Goal: Task Accomplishment & Management: Complete application form

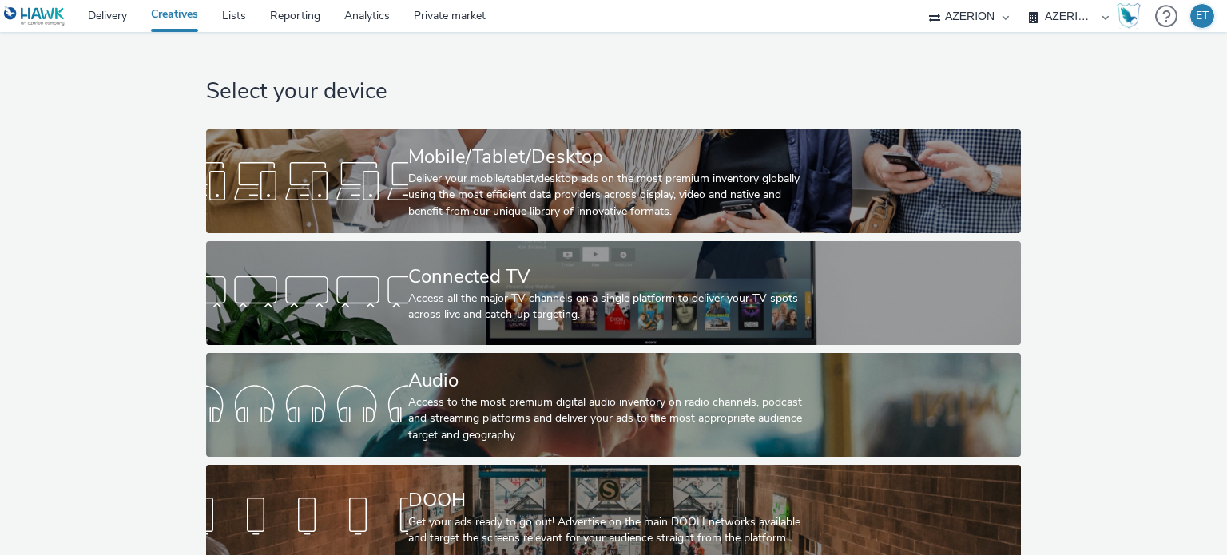
select select "79162ed7-0017-4339-93b0-3399b708648f"
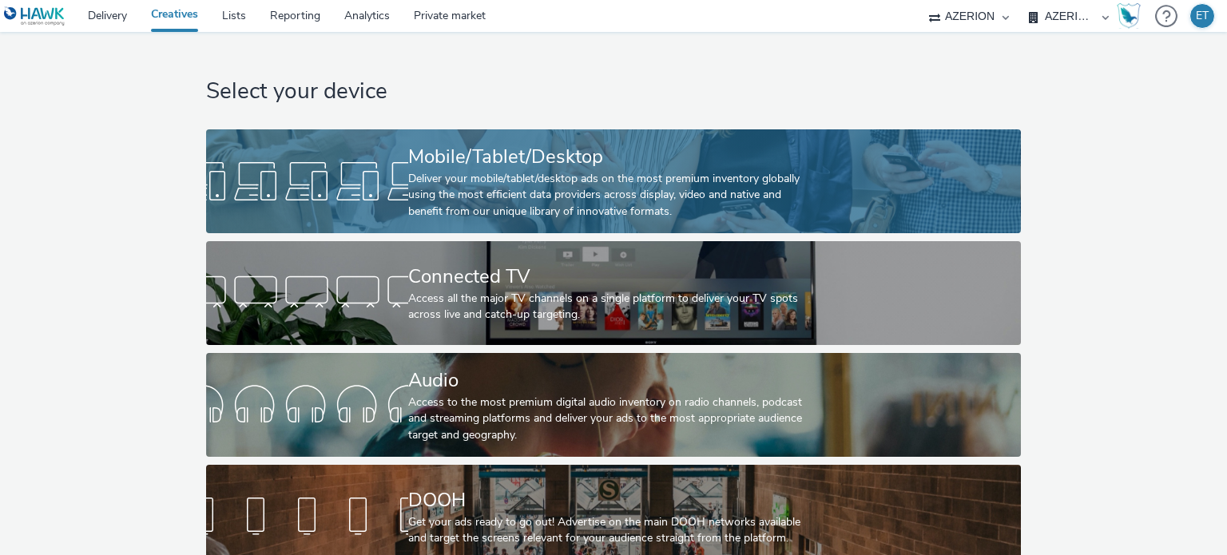
click at [482, 161] on div "Mobile/Tablet/Desktop" at bounding box center [610, 157] width 404 height 28
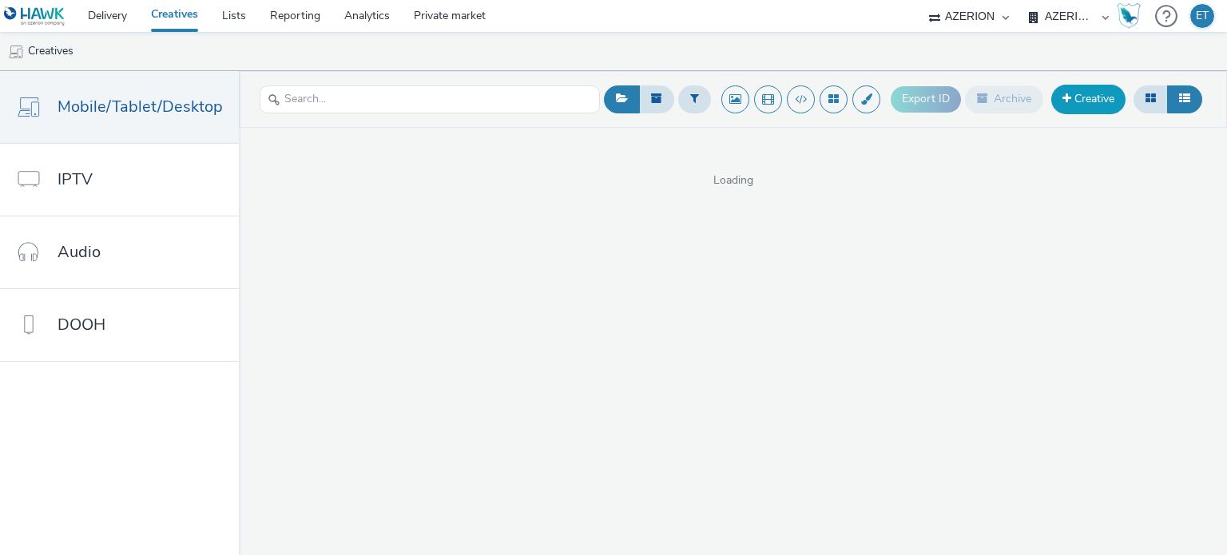
click at [1101, 94] on link "Creative" at bounding box center [1088, 99] width 74 height 29
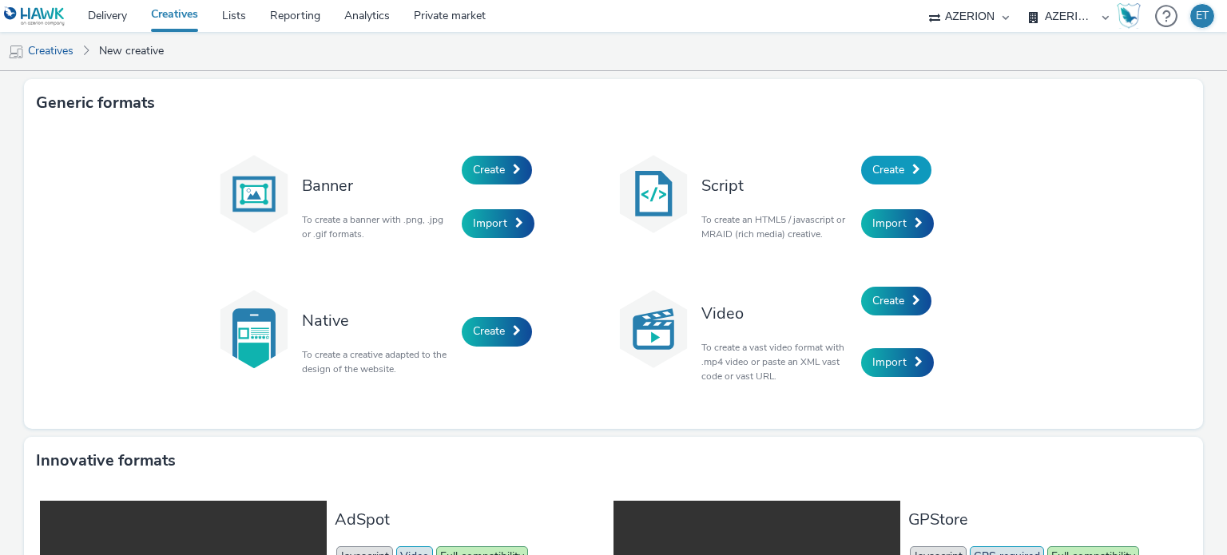
click at [878, 173] on span "Create" at bounding box center [888, 169] width 32 height 15
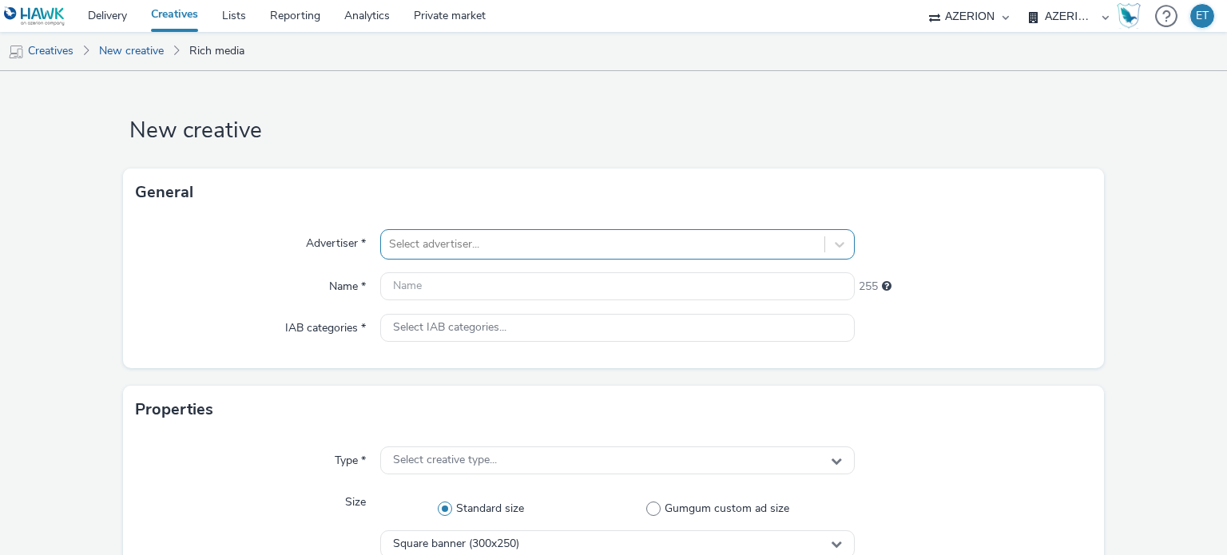
click at [526, 244] on div "Select advertiser..." at bounding box center [617, 244] width 474 height 30
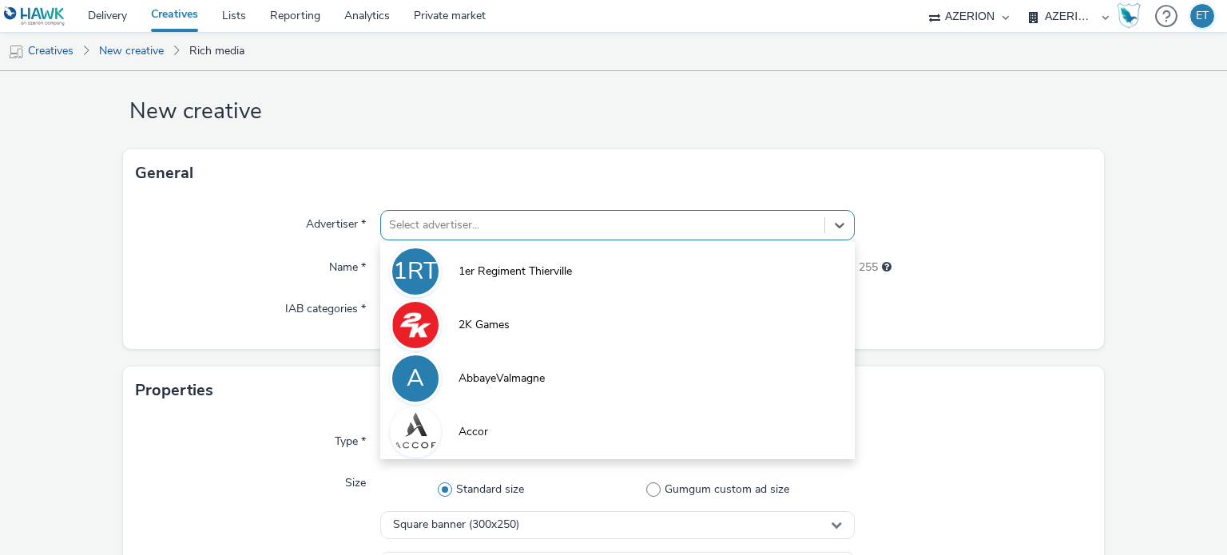
scroll to position [21, 0]
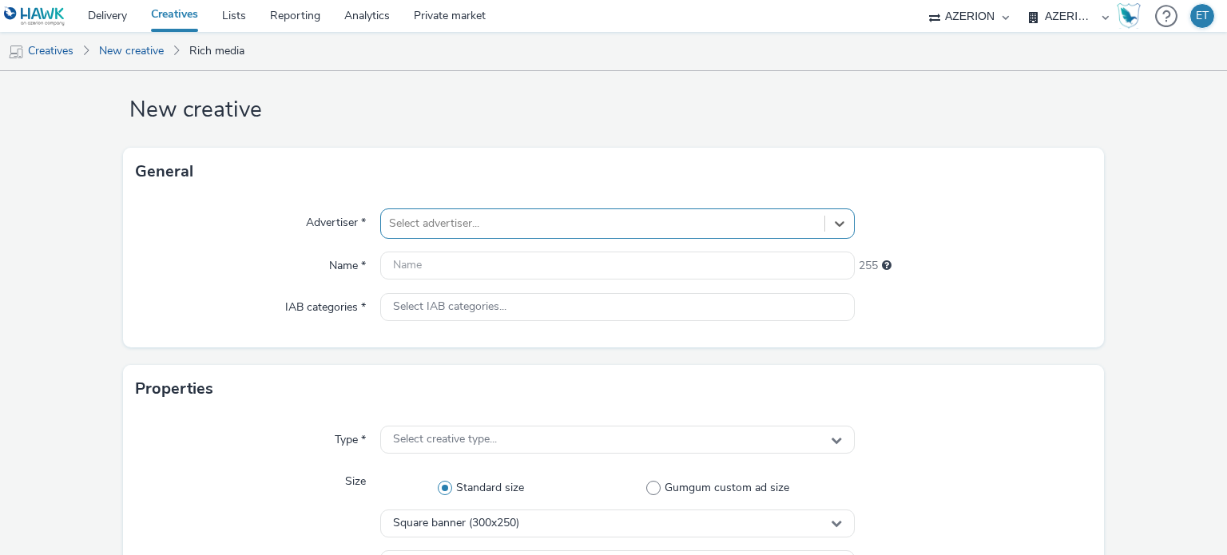
click at [422, 228] on div at bounding box center [602, 223] width 426 height 19
type input "CCI"
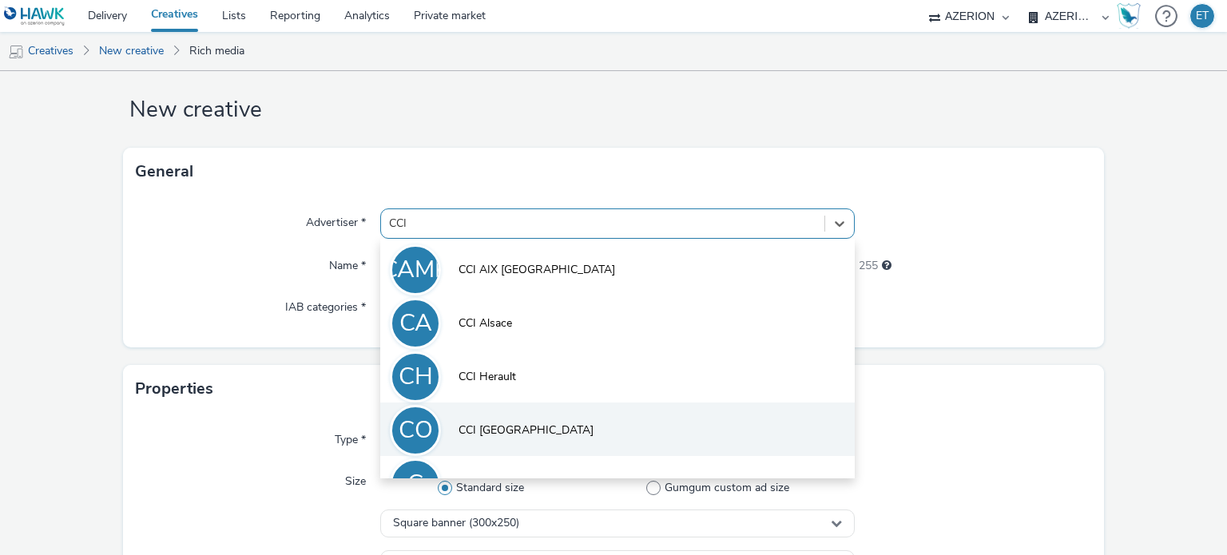
click at [490, 426] on span "CCI [GEOGRAPHIC_DATA]" at bounding box center [525, 430] width 135 height 16
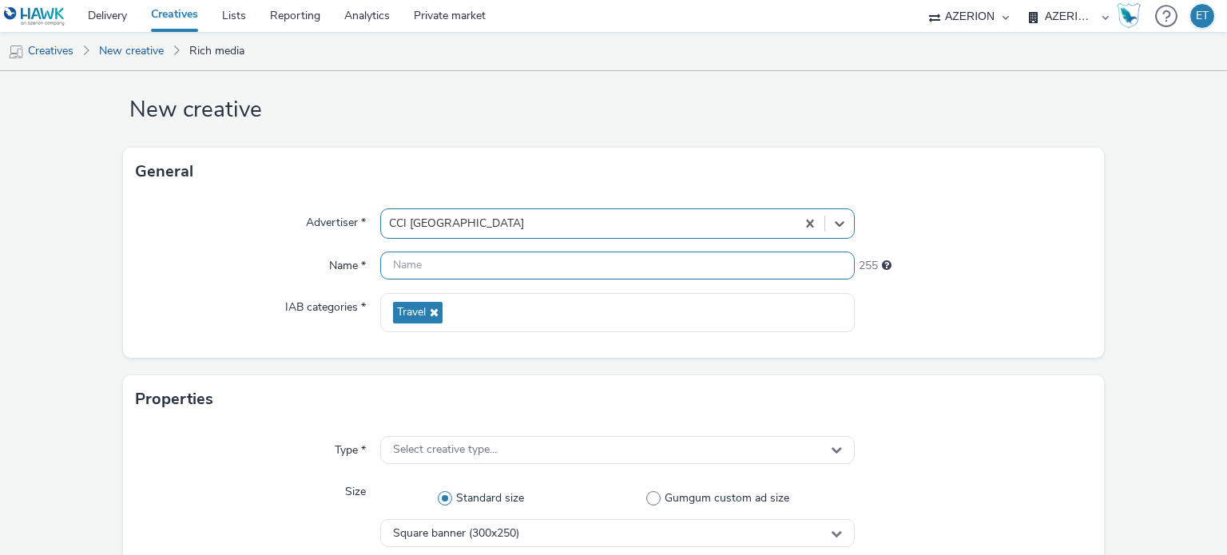
drag, startPoint x: 438, startPoint y: 268, endPoint x: 426, endPoint y: 258, distance: 14.7
click at [438, 268] on input "text" at bounding box center [617, 266] width 474 height 28
type input "CCI_Occitanie_October2025_320x50_08.10.2025"
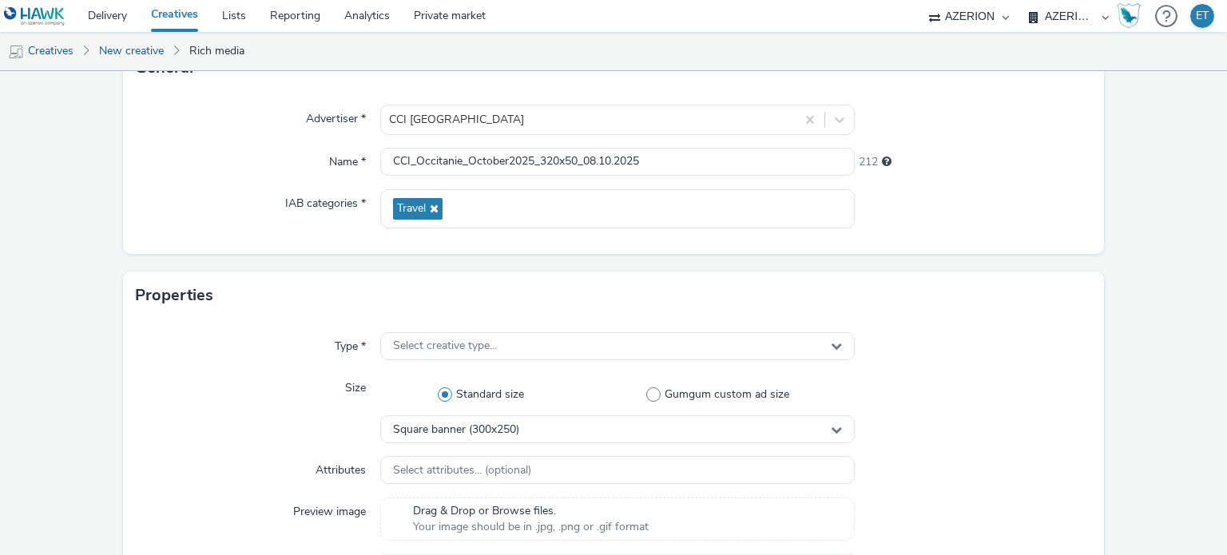
scroll to position [260, 0]
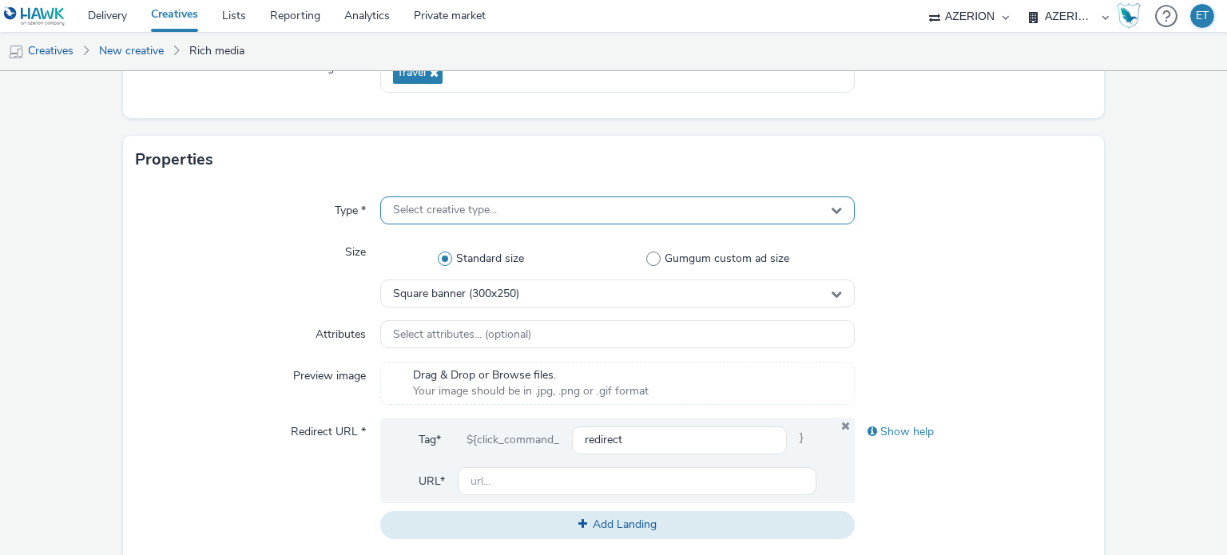
click at [416, 197] on div "Select creative type..." at bounding box center [617, 210] width 474 height 28
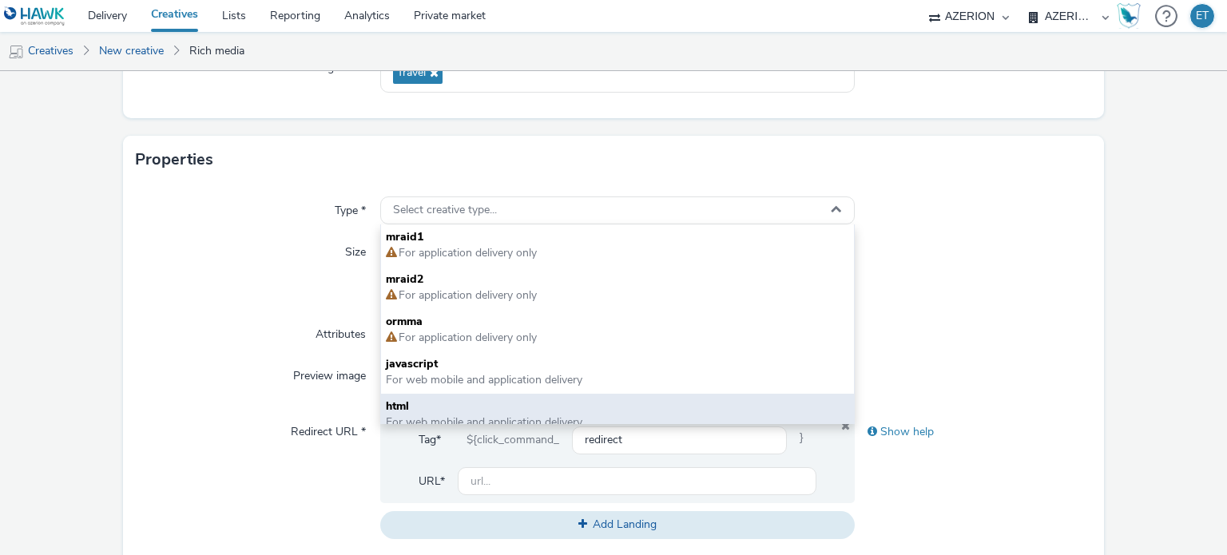
click at [426, 408] on span "html" at bounding box center [617, 407] width 462 height 16
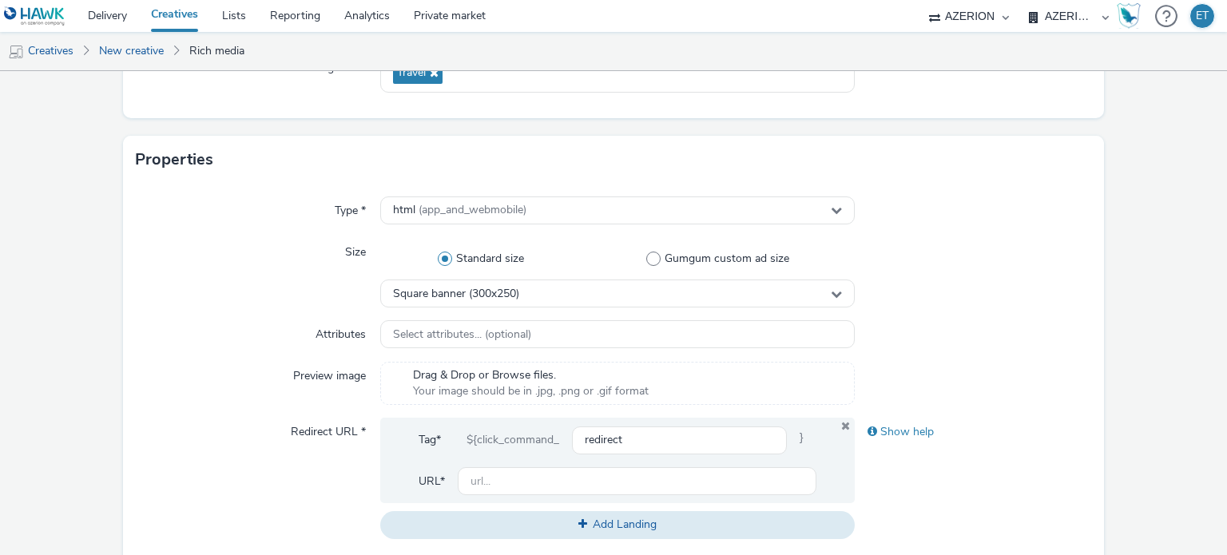
scroll to position [420, 0]
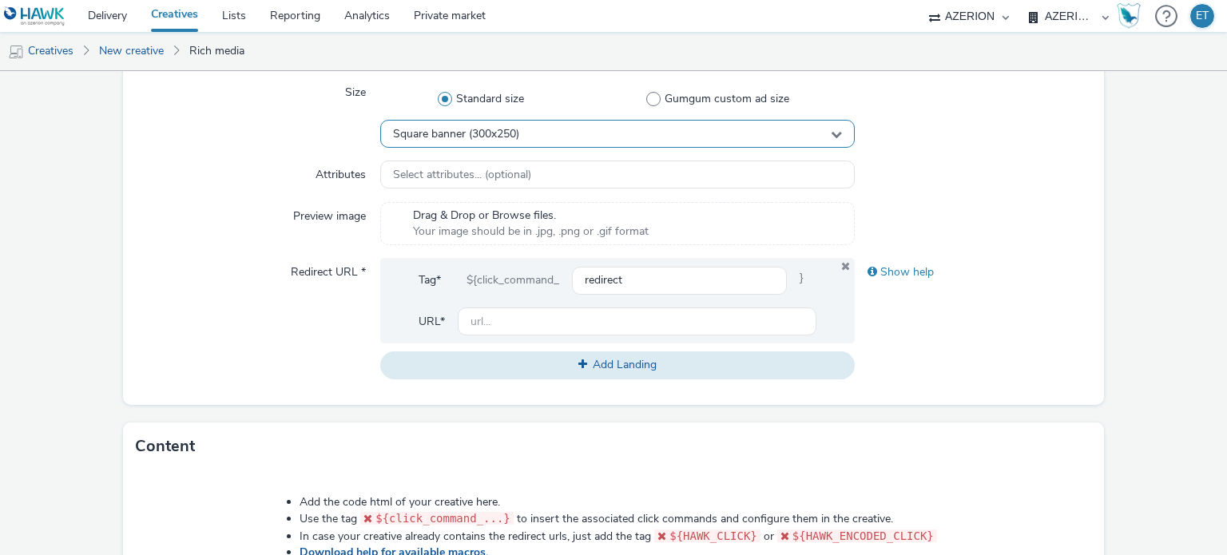
click at [439, 125] on div "Square banner (300x250)" at bounding box center [617, 134] width 474 height 28
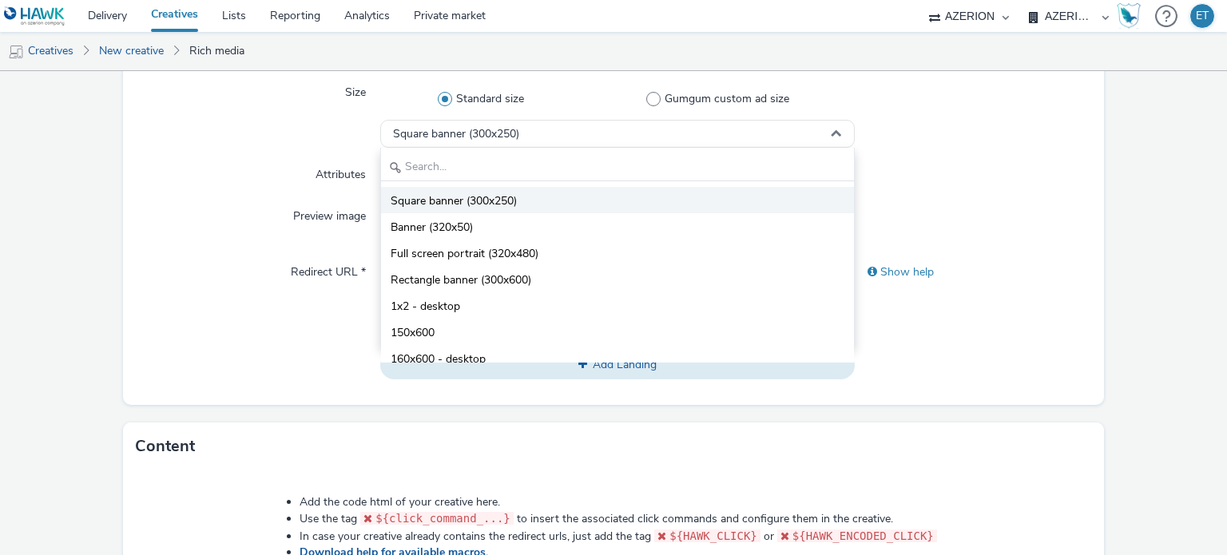
click at [465, 210] on li "Square banner (300x250)" at bounding box center [617, 200] width 472 height 26
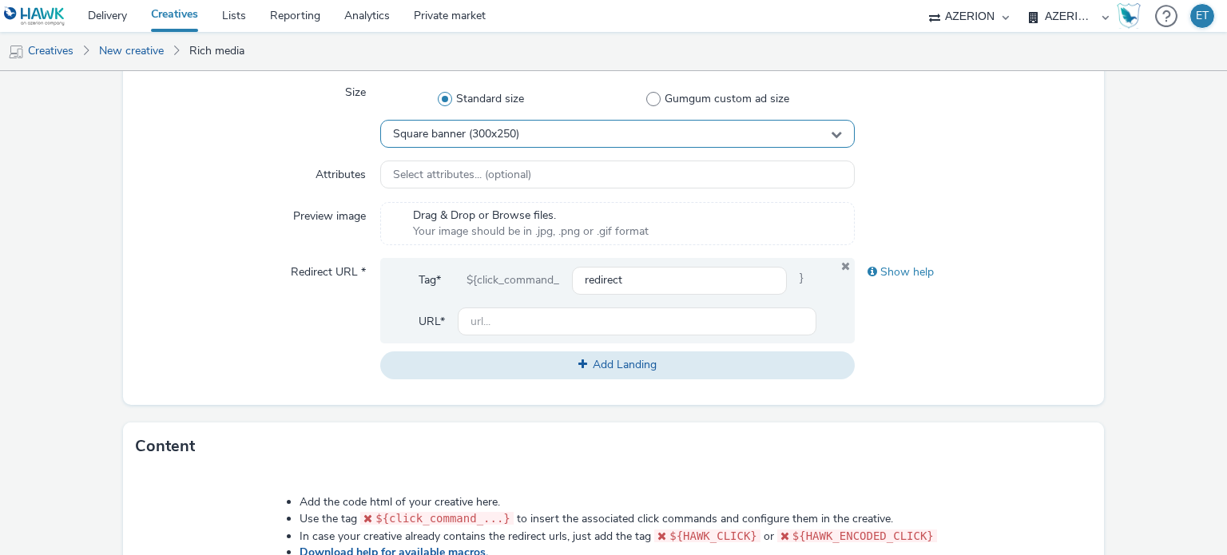
click at [438, 137] on span "Square banner (300x250)" at bounding box center [456, 135] width 126 height 14
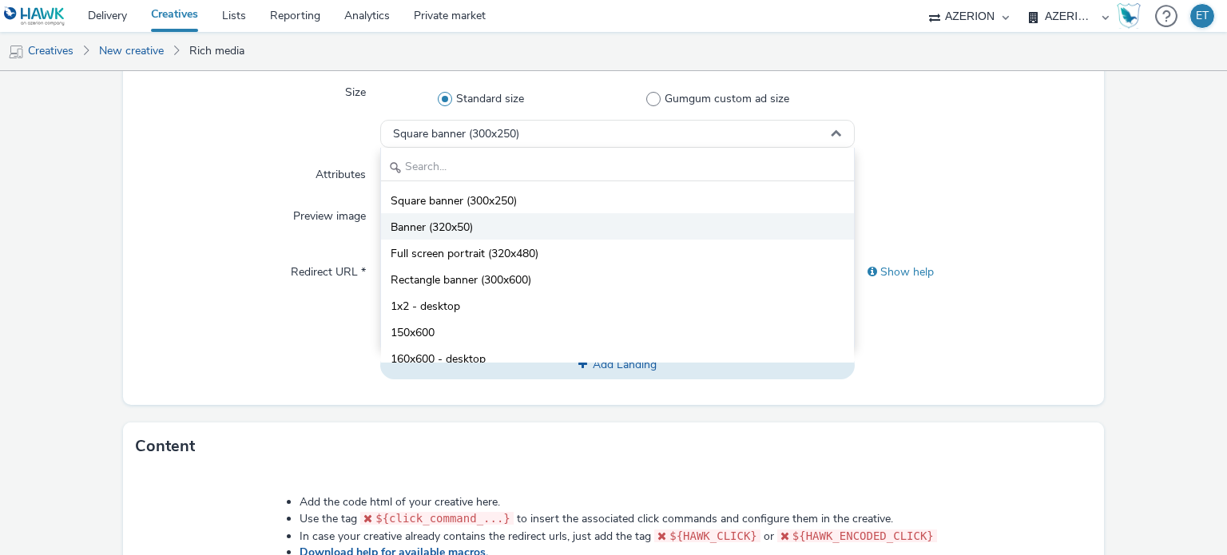
click at [447, 223] on span "Banner (320x50)" at bounding box center [432, 228] width 82 height 16
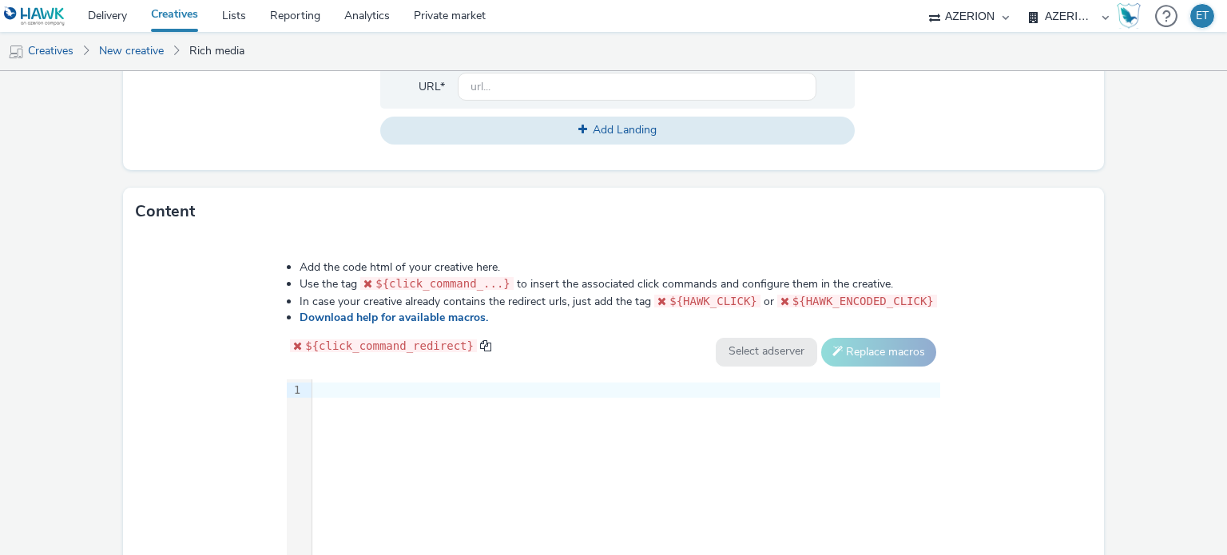
scroll to position [660, 0]
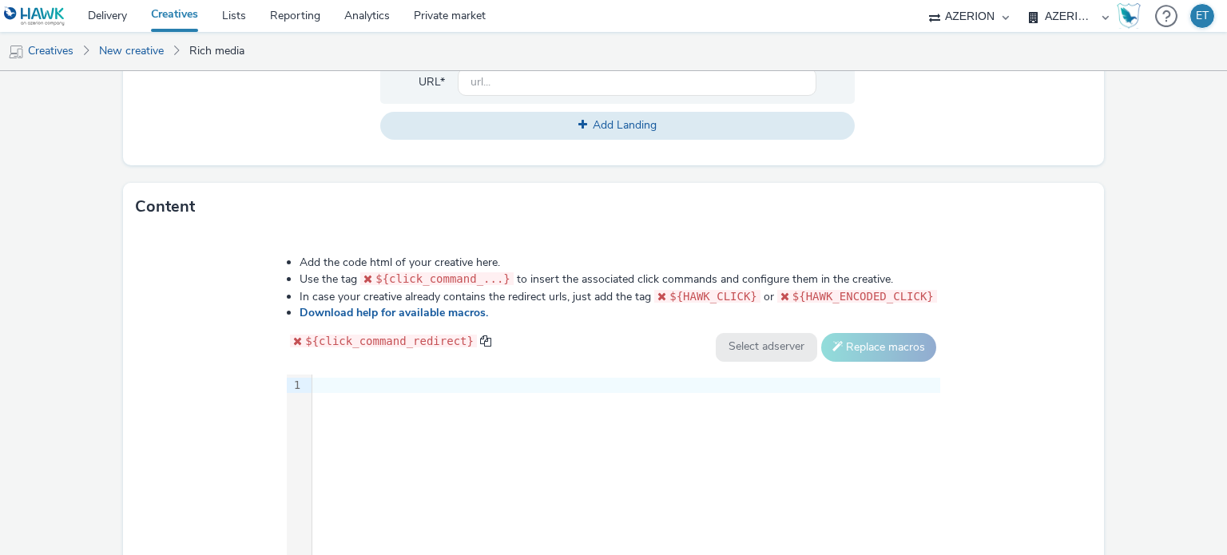
click at [476, 390] on div at bounding box center [626, 386] width 628 height 22
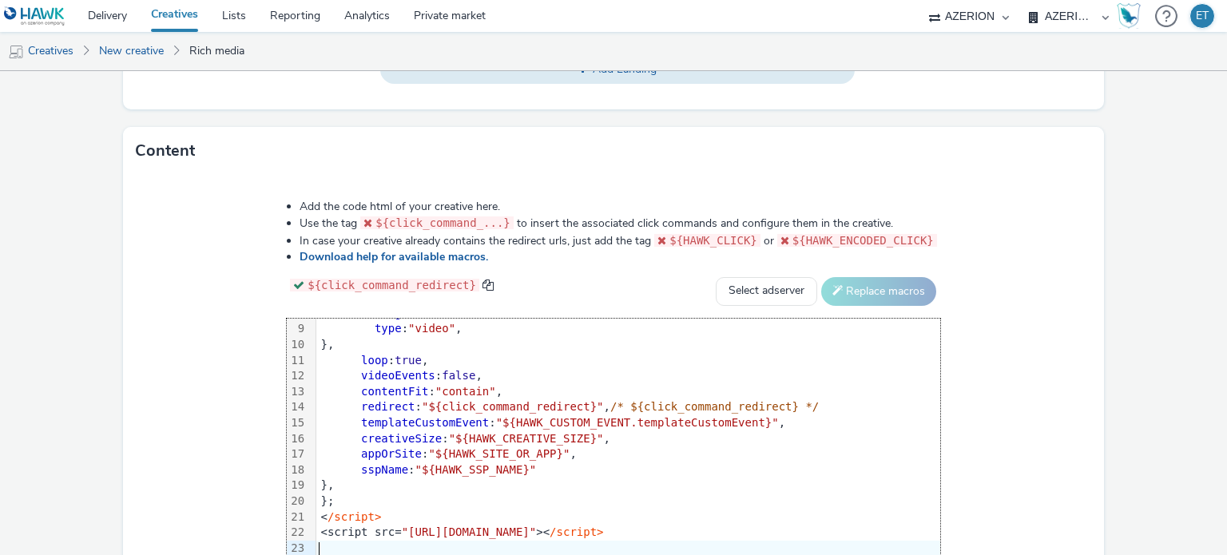
scroll to position [731, 0]
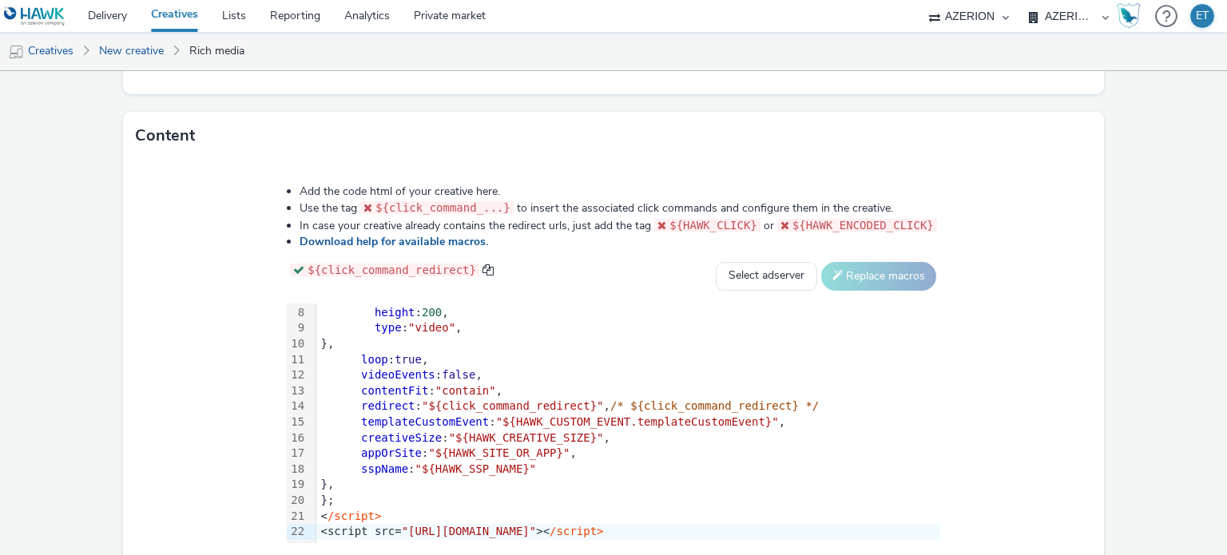
click at [163, 344] on div "Add the code html of your creative here. Use the tag ${click_command_...} to in…" at bounding box center [613, 375] width 981 height 431
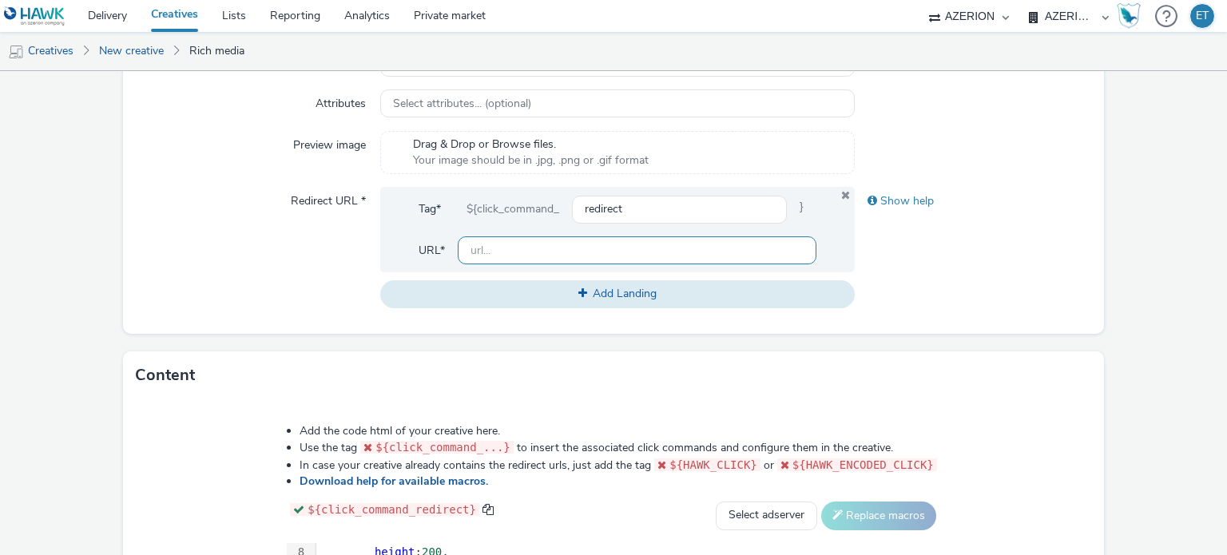
click at [482, 252] on input "text" at bounding box center [637, 250] width 358 height 28
paste input "[URL][DOMAIN_NAME]"
type input "[URL][DOMAIN_NAME]"
click at [323, 253] on div "Redirect URL *" at bounding box center [258, 247] width 245 height 121
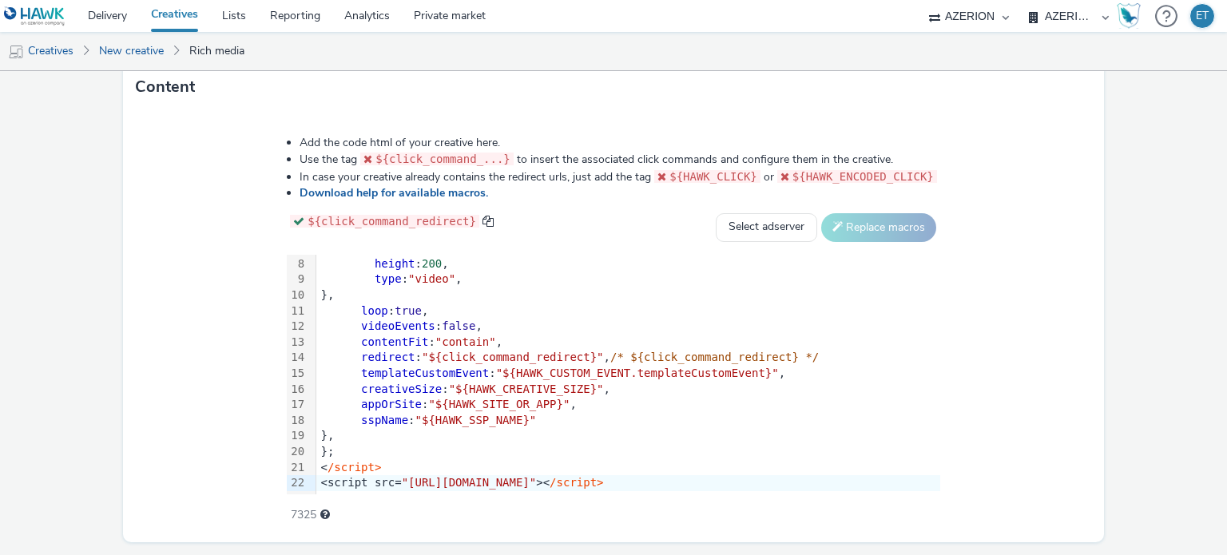
scroll to position [823, 0]
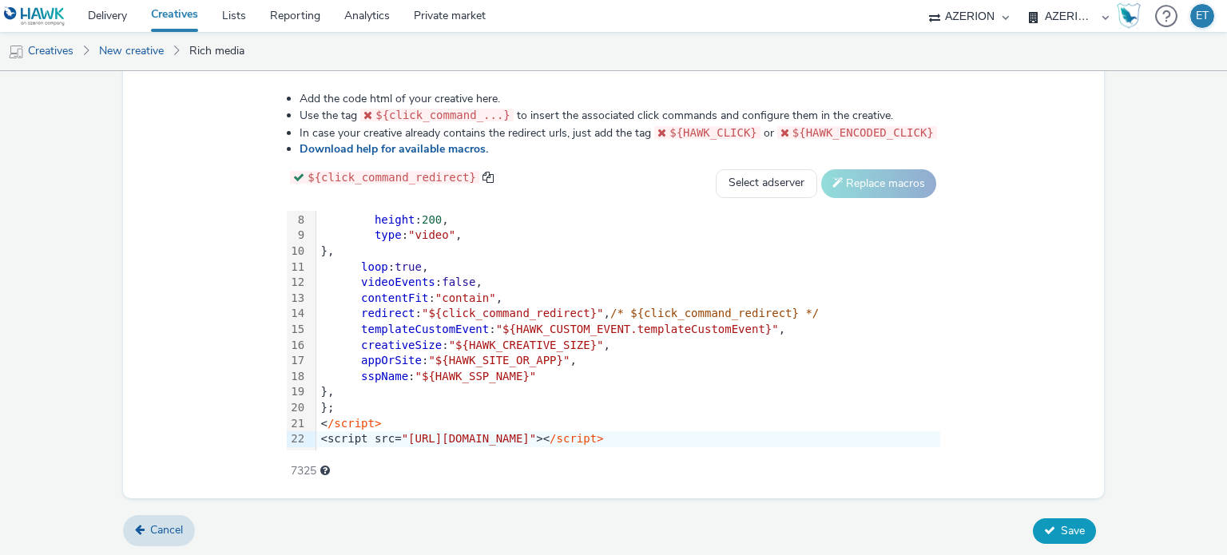
click at [1061, 529] on span "Save" at bounding box center [1073, 530] width 24 height 15
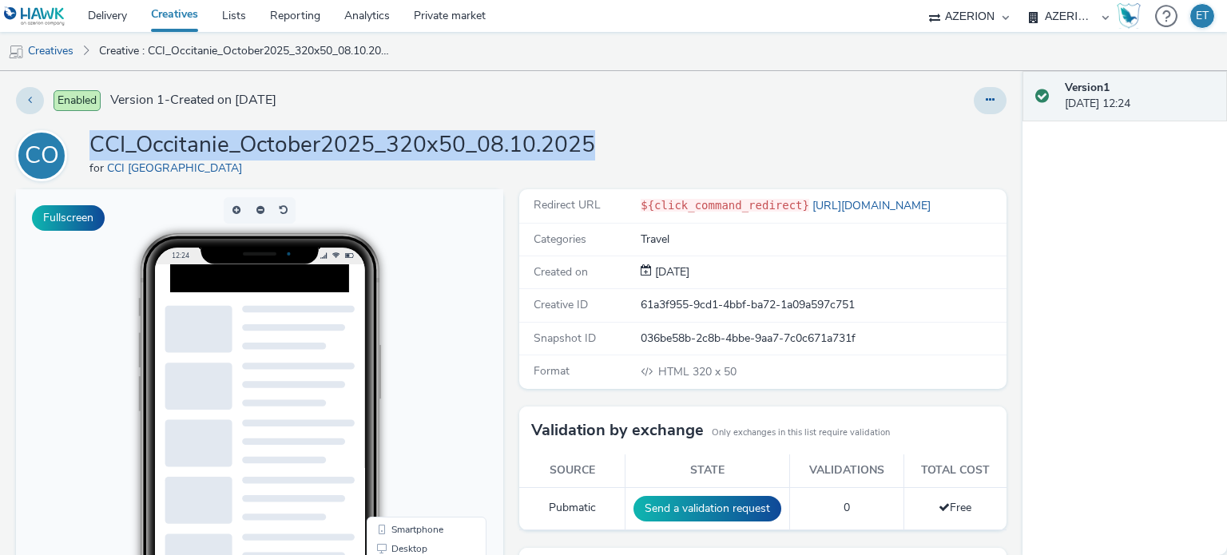
drag, startPoint x: 599, startPoint y: 149, endPoint x: 73, endPoint y: 138, distance: 526.4
click at [73, 138] on div "CO CCI_Occitanie_October2025_320x50_08.10.2025 for CCI Occitanie" at bounding box center [511, 155] width 990 height 51
copy div "CCI_Occitanie_October2025_320x50_08.10.2025"
click at [45, 56] on link "Creatives" at bounding box center [40, 51] width 81 height 38
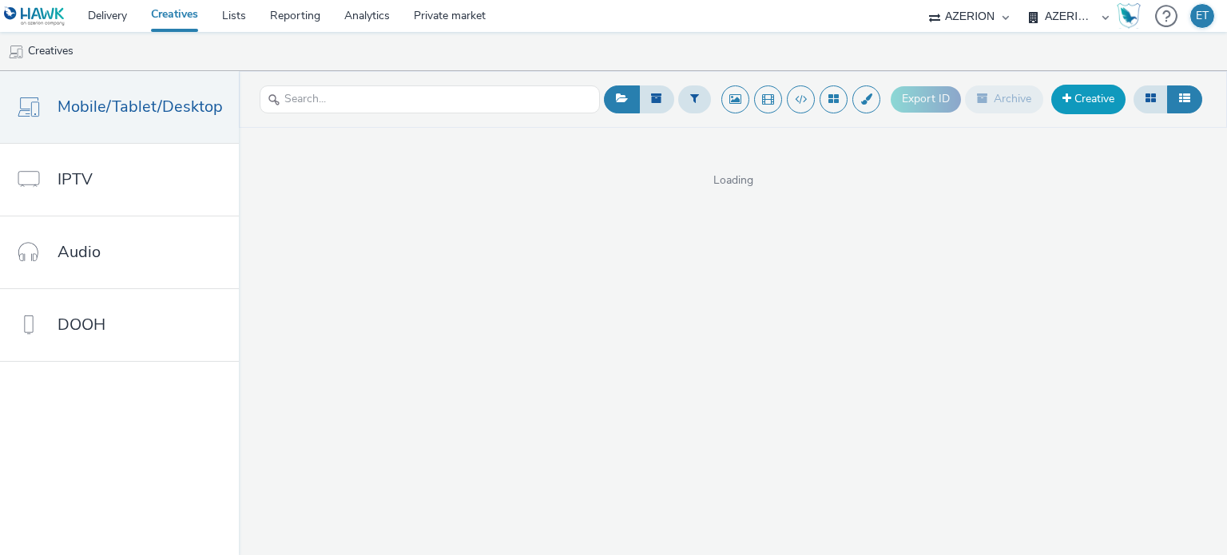
drag, startPoint x: 1086, startPoint y: 84, endPoint x: 1079, endPoint y: 92, distance: 10.7
click at [1086, 83] on div "Export ID Archive Creative" at bounding box center [1047, 99] width 315 height 39
click at [1102, 100] on link "Creative" at bounding box center [1088, 99] width 74 height 29
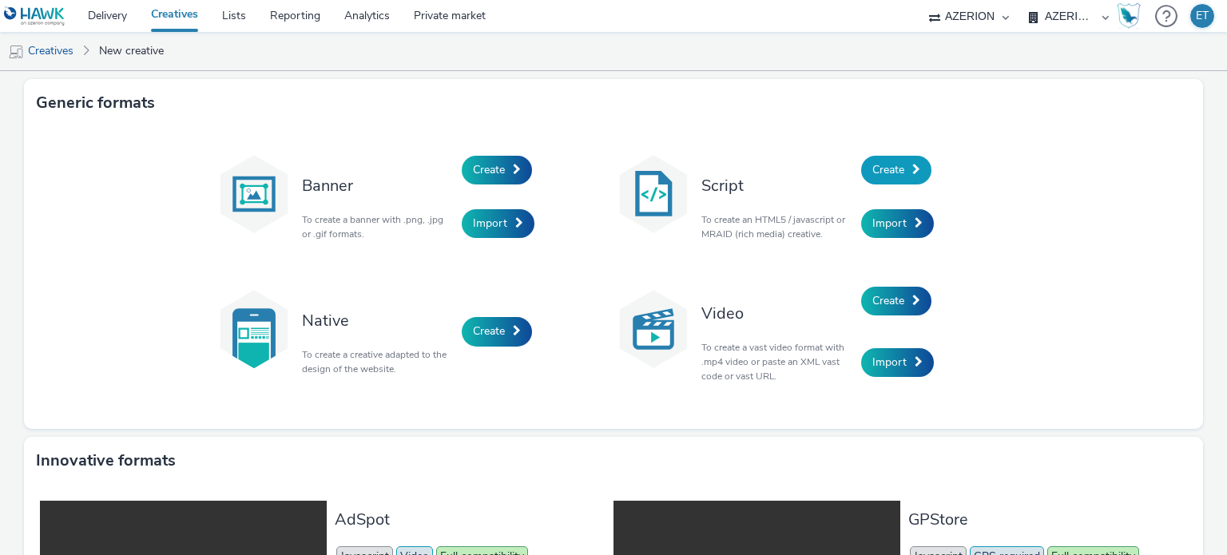
click at [882, 165] on span "Create" at bounding box center [888, 169] width 32 height 15
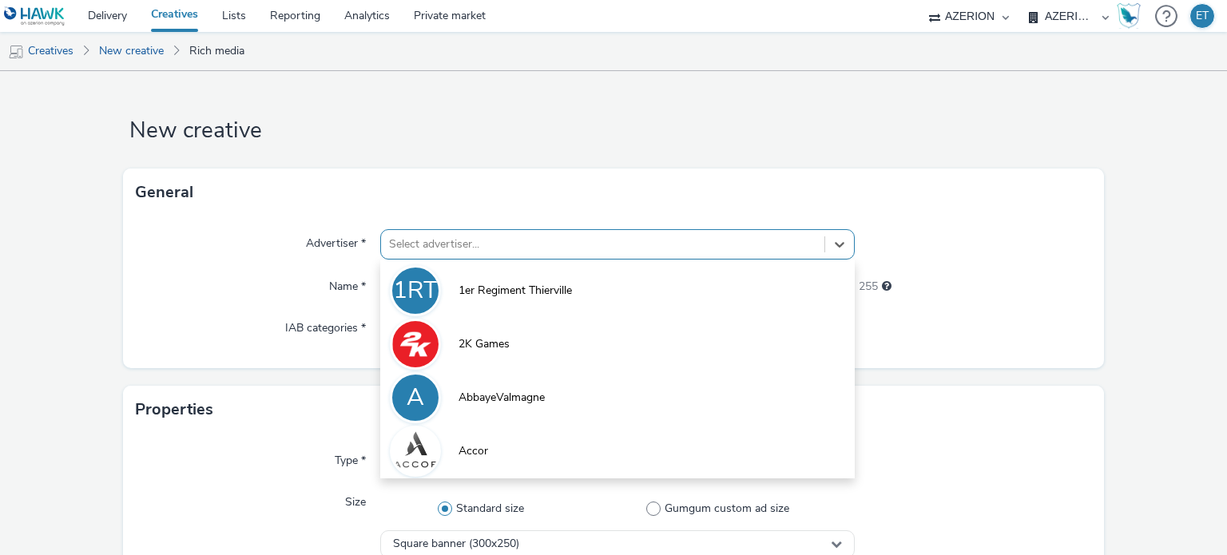
click at [505, 236] on div at bounding box center [602, 244] width 426 height 19
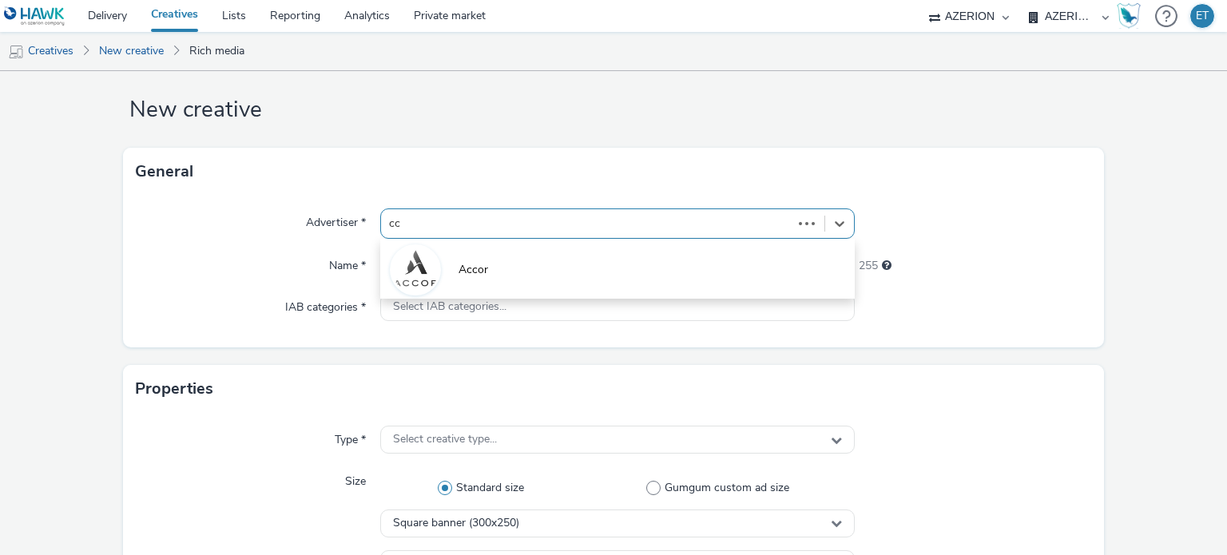
type input "c"
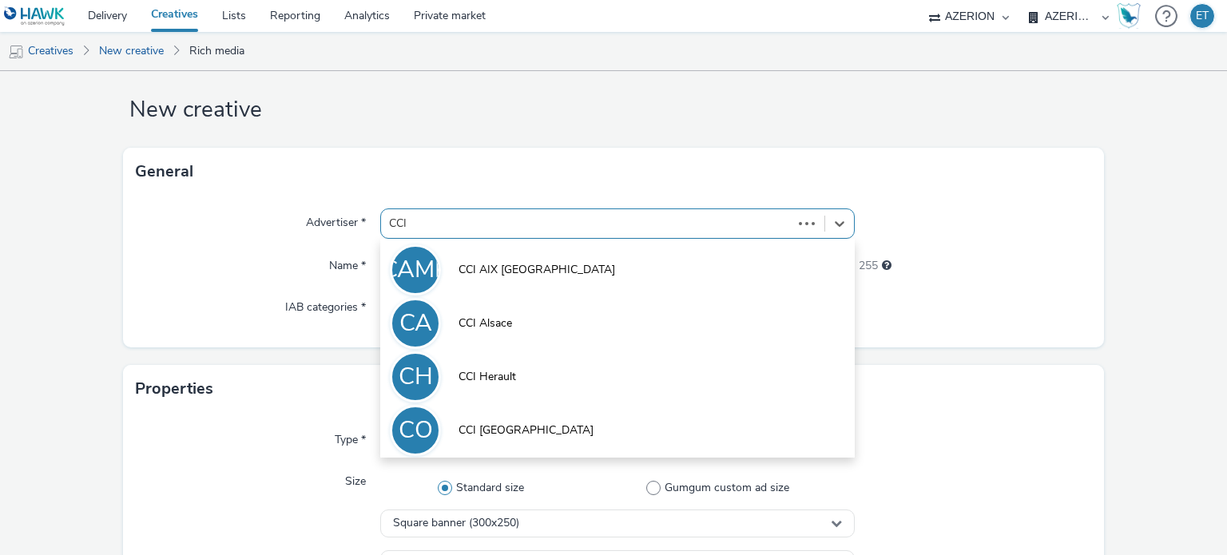
type input "CCI o"
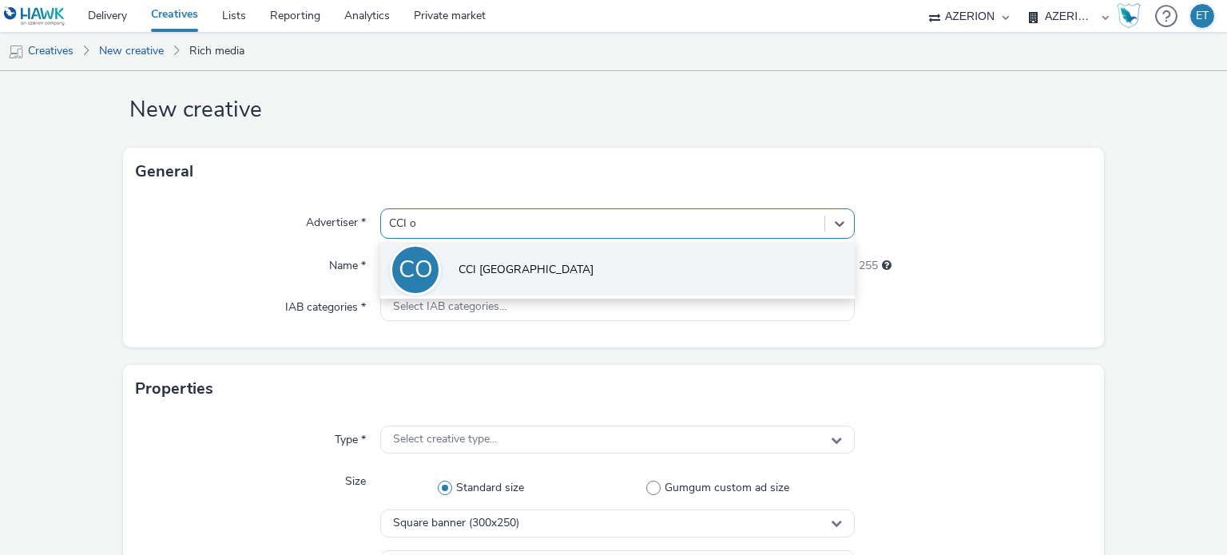
click at [509, 255] on li "CO CCI [GEOGRAPHIC_DATA]" at bounding box center [617, 269] width 474 height 54
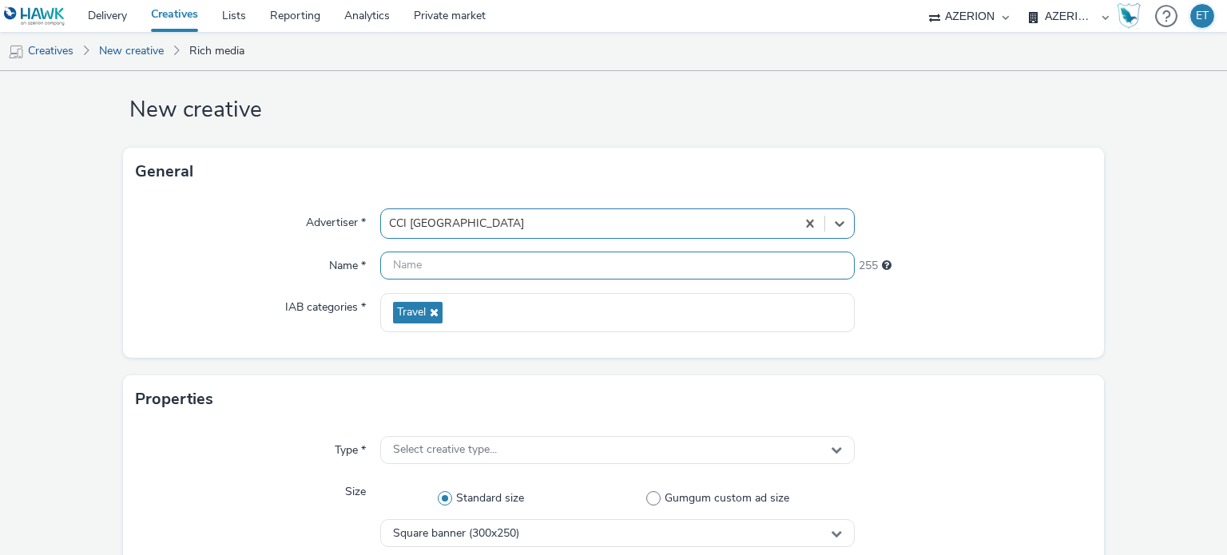
click at [502, 264] on input "text" at bounding box center [617, 266] width 474 height 28
paste input "CCI_Occitanie_October2025_320x50_08.10.2025"
click at [549, 264] on input "CCI_Occitanie_October2025_320x50_08.10.2025" at bounding box center [617, 266] width 474 height 28
click at [565, 256] on input "CCI_Occitanie_October2025_300x50_08.10.2025" at bounding box center [617, 266] width 474 height 28
type input "CCI_Occitanie_October2025_300x250_08.10.2025"
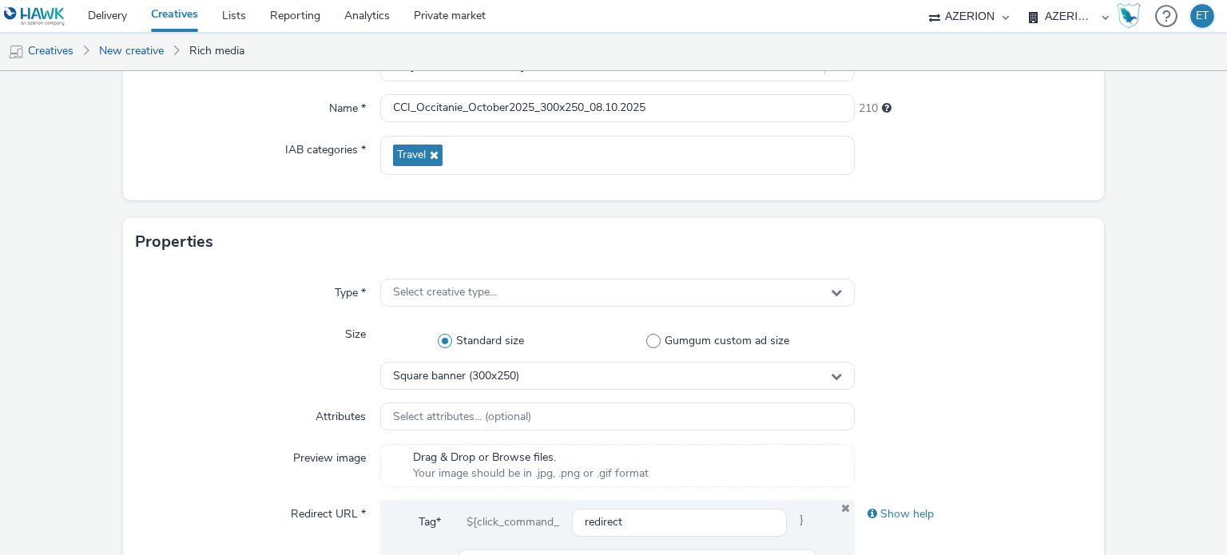
scroll to position [180, 0]
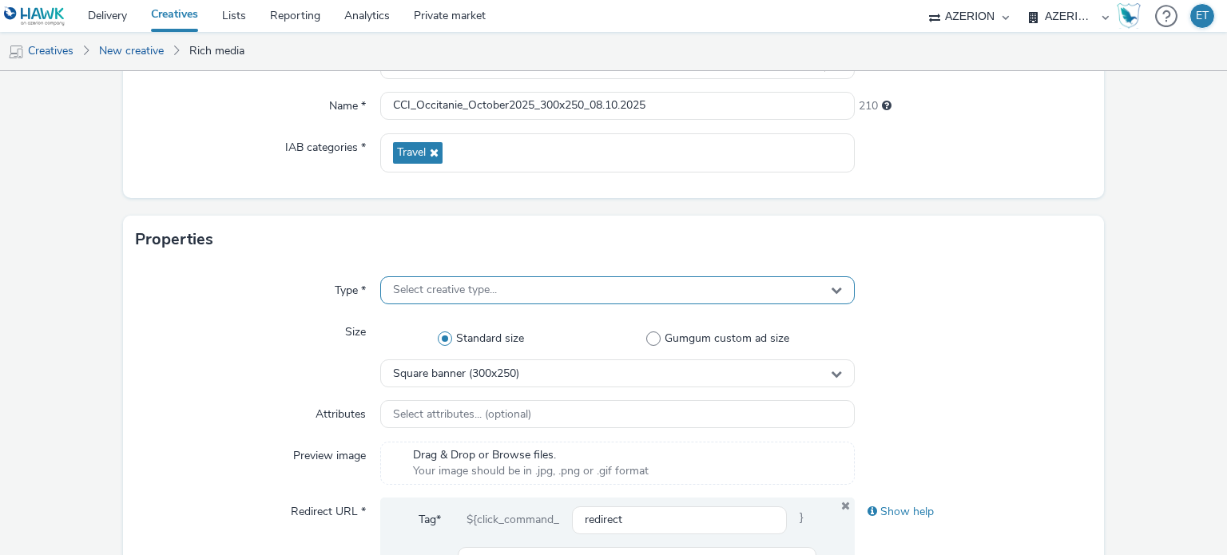
drag, startPoint x: 453, startPoint y: 287, endPoint x: 447, endPoint y: 296, distance: 11.1
click at [453, 287] on span "Select creative type..." at bounding box center [445, 291] width 104 height 14
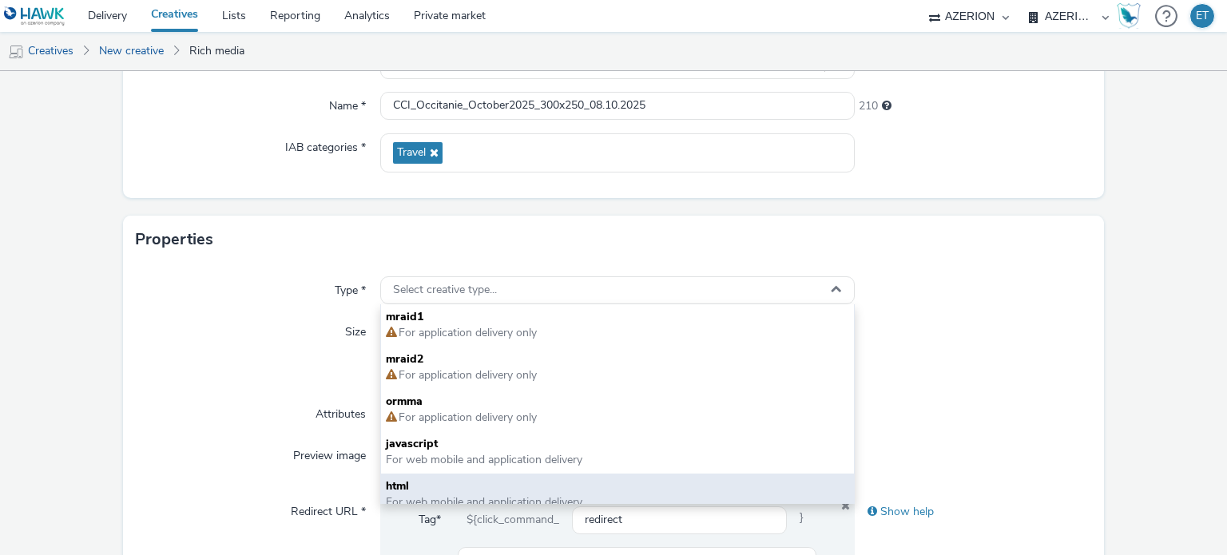
click at [411, 482] on span "html" at bounding box center [617, 486] width 462 height 16
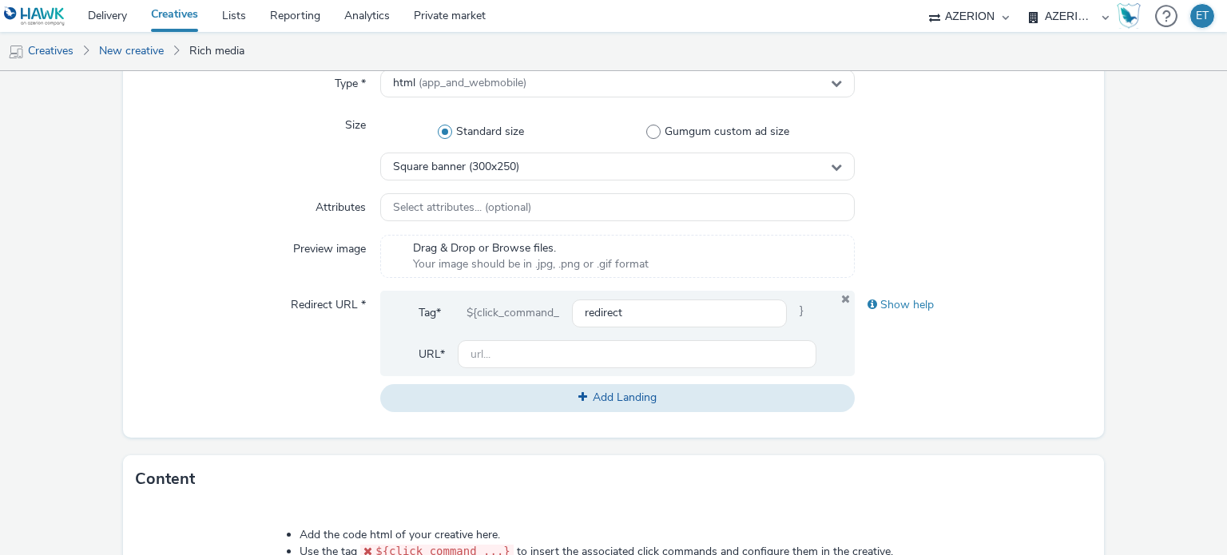
scroll to position [420, 0]
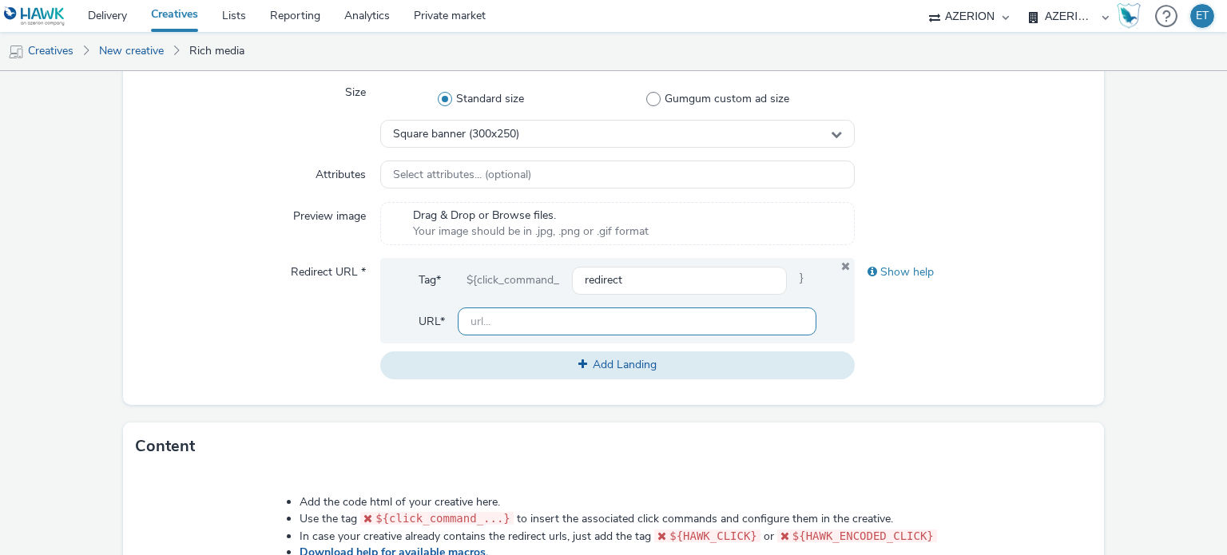
click at [570, 328] on input "text" at bounding box center [637, 321] width 358 height 28
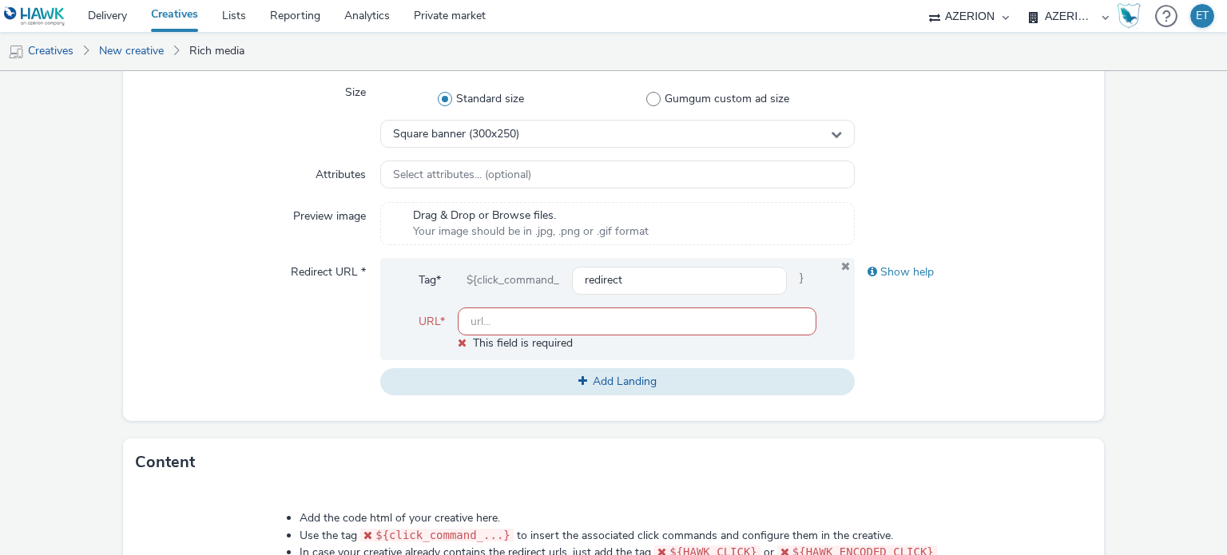
paste input "[URL][DOMAIN_NAME]"
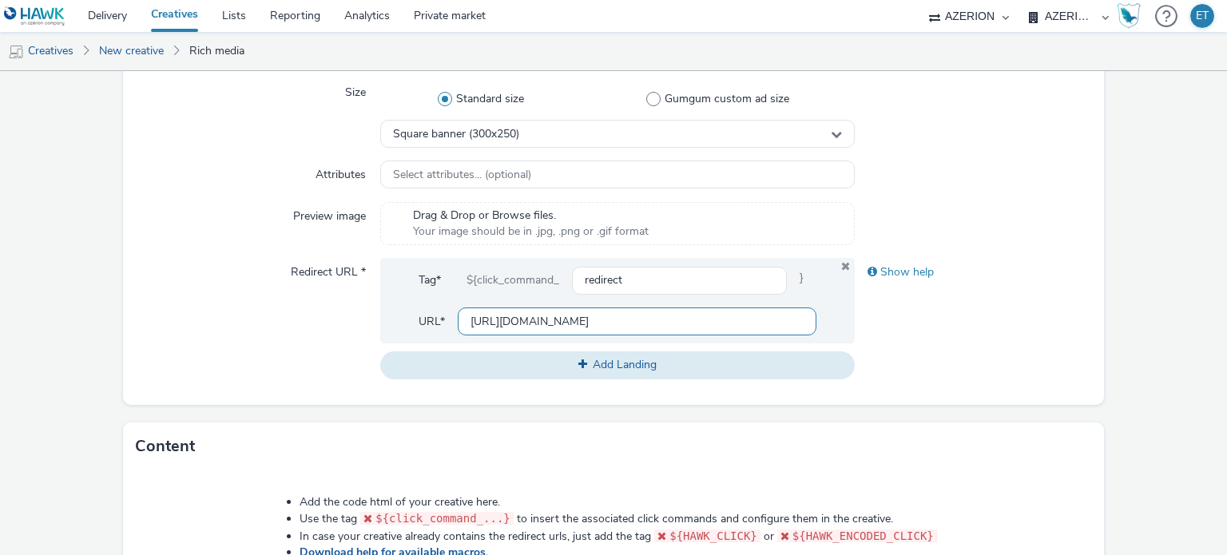
scroll to position [0, 65]
type input "[URL][DOMAIN_NAME]"
click at [288, 309] on div "Redirect URL *" at bounding box center [258, 318] width 245 height 121
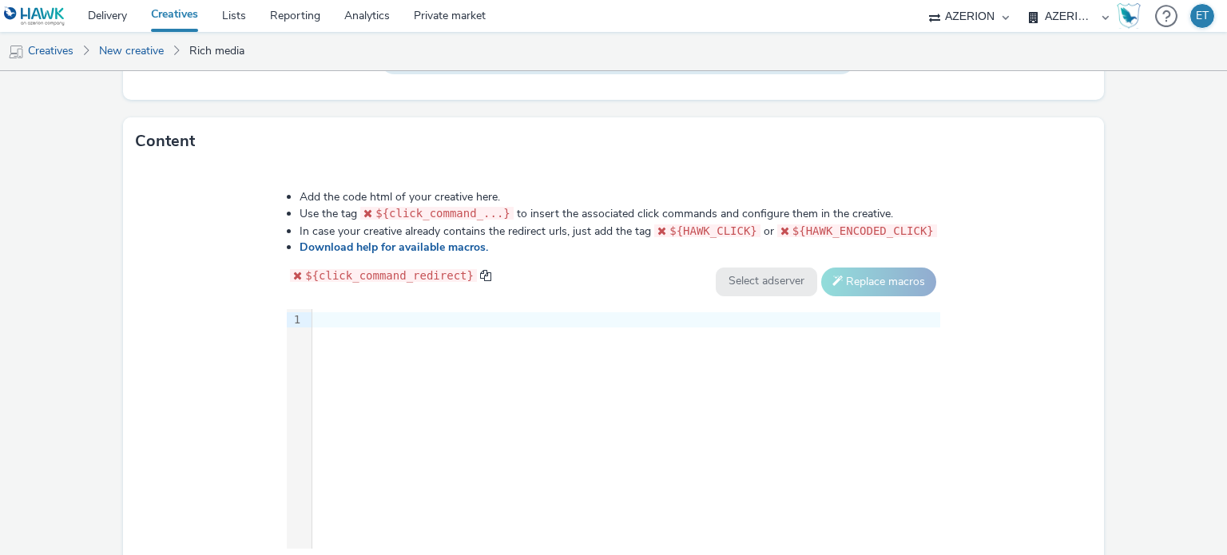
scroll to position [819, 0]
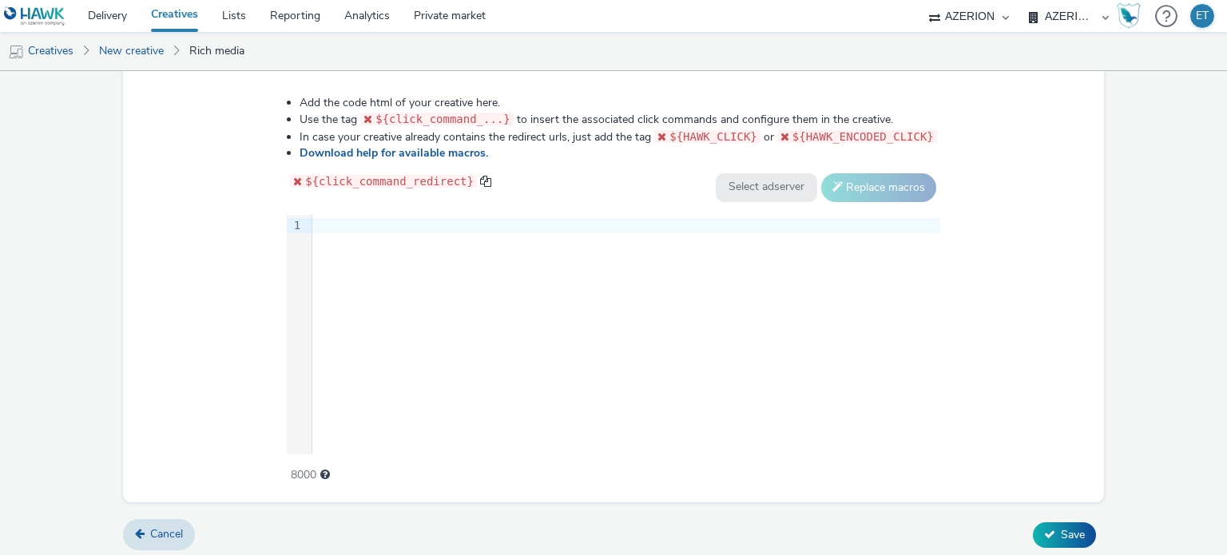
click at [383, 218] on div at bounding box center [626, 226] width 628 height 16
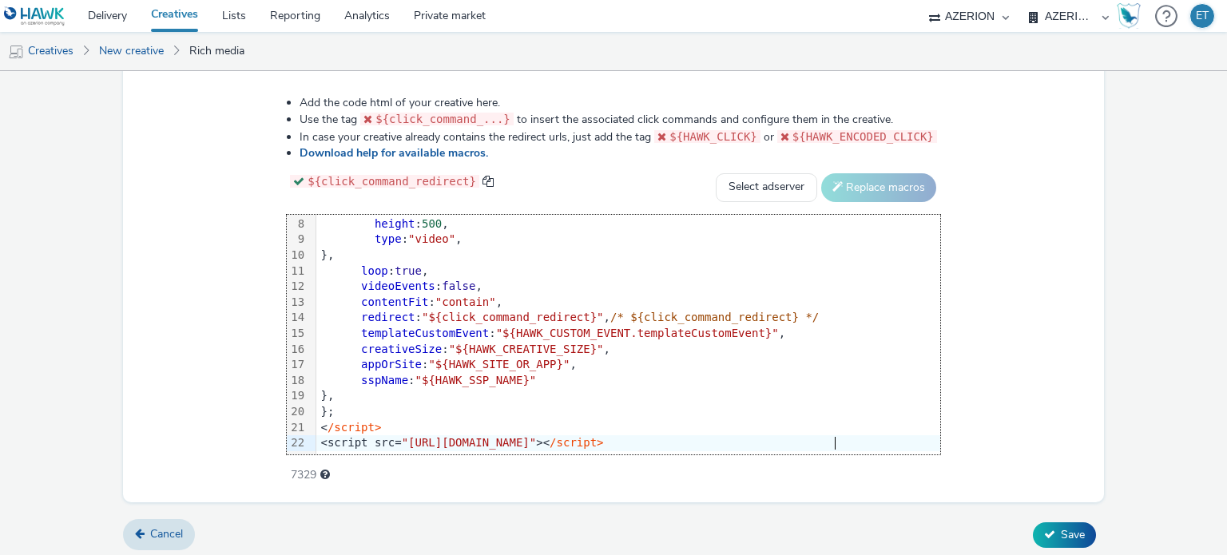
scroll to position [823, 0]
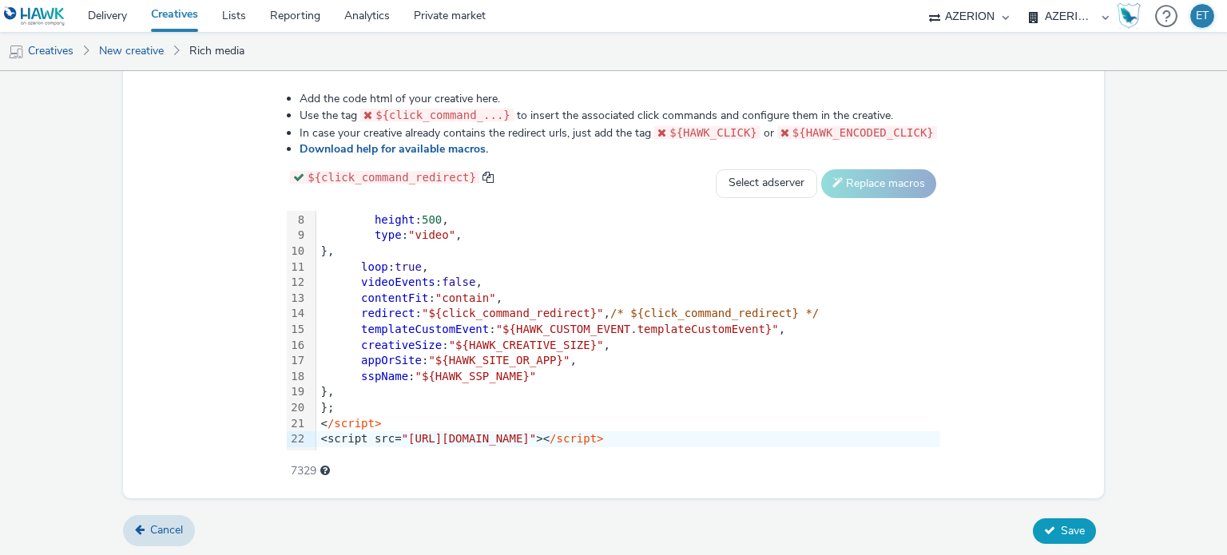
click at [1073, 518] on button "Save" at bounding box center [1064, 531] width 63 height 26
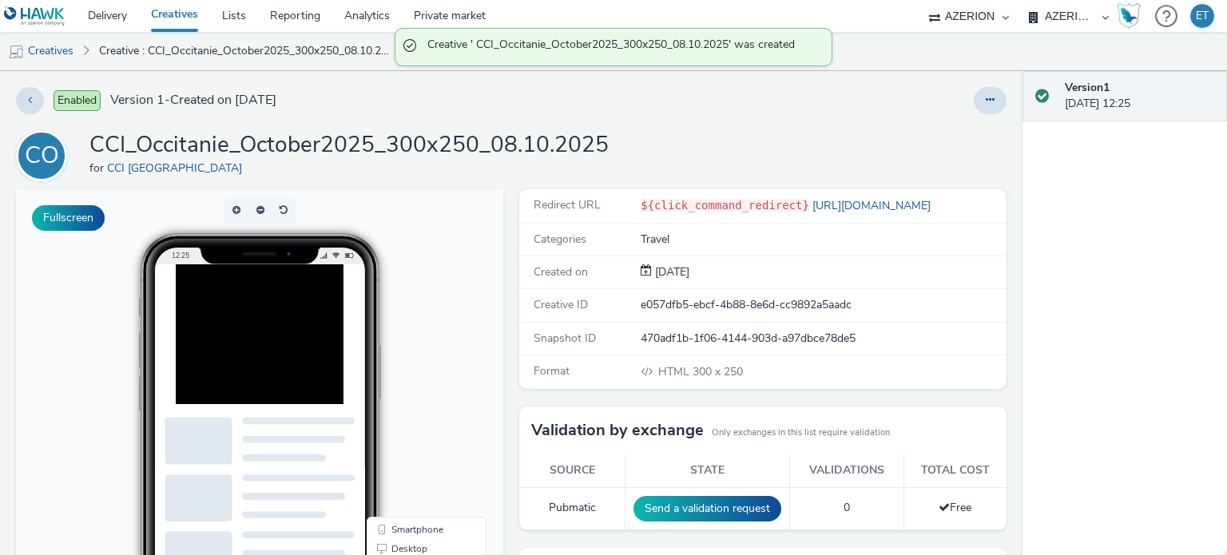
drag, startPoint x: 629, startPoint y: 149, endPoint x: 89, endPoint y: 149, distance: 539.9
click at [89, 149] on div "CO CCI_Occitanie_October2025_300x250_08.10.2025 for CCI Occitanie" at bounding box center [511, 155] width 990 height 51
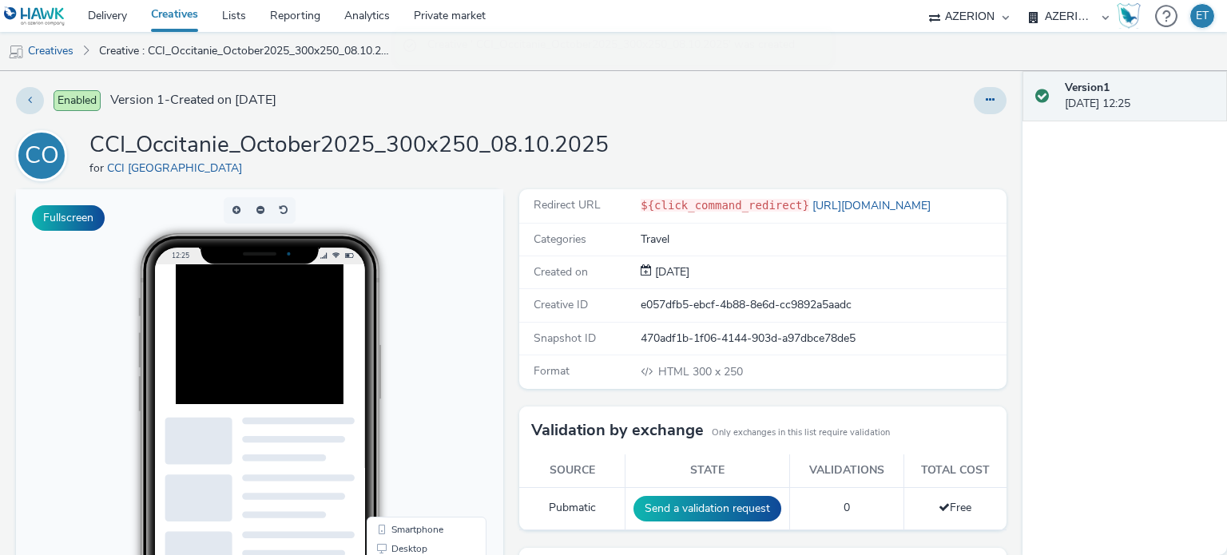
copy h1 "CCI_Occitanie_October2025_300x250_08.10.2025"
click at [51, 49] on link "Creatives" at bounding box center [40, 51] width 81 height 38
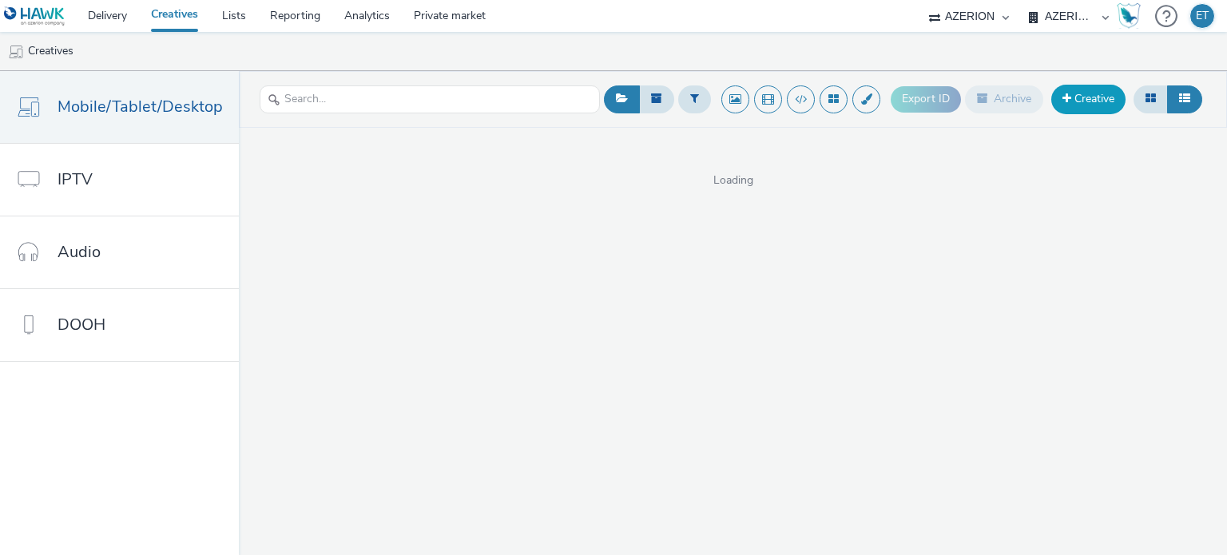
click at [1102, 105] on link "Creative" at bounding box center [1088, 99] width 74 height 29
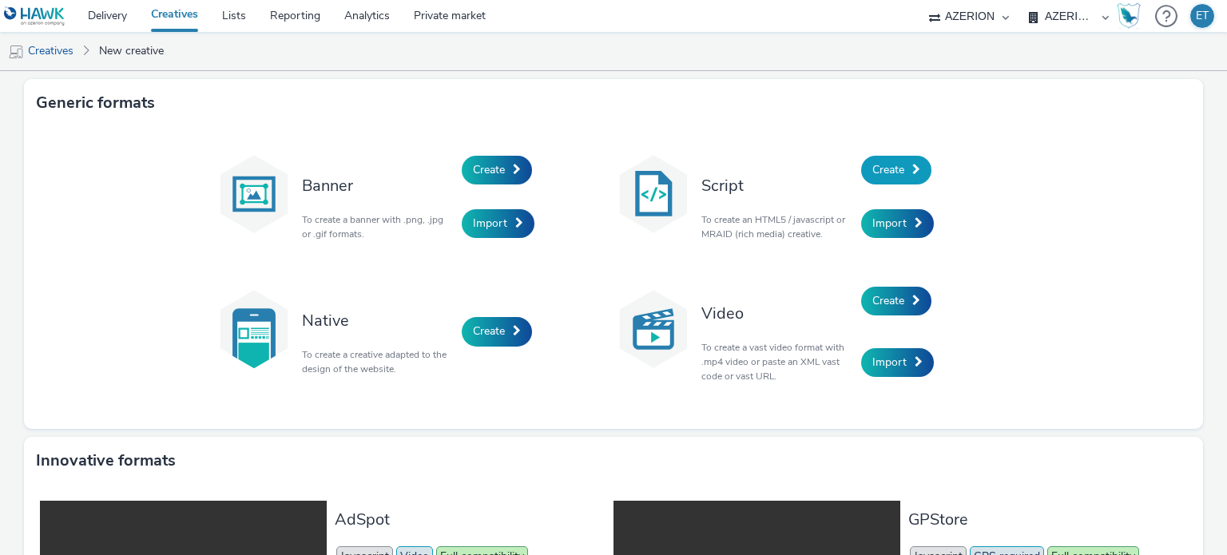
click at [898, 169] on span "Create" at bounding box center [888, 169] width 32 height 15
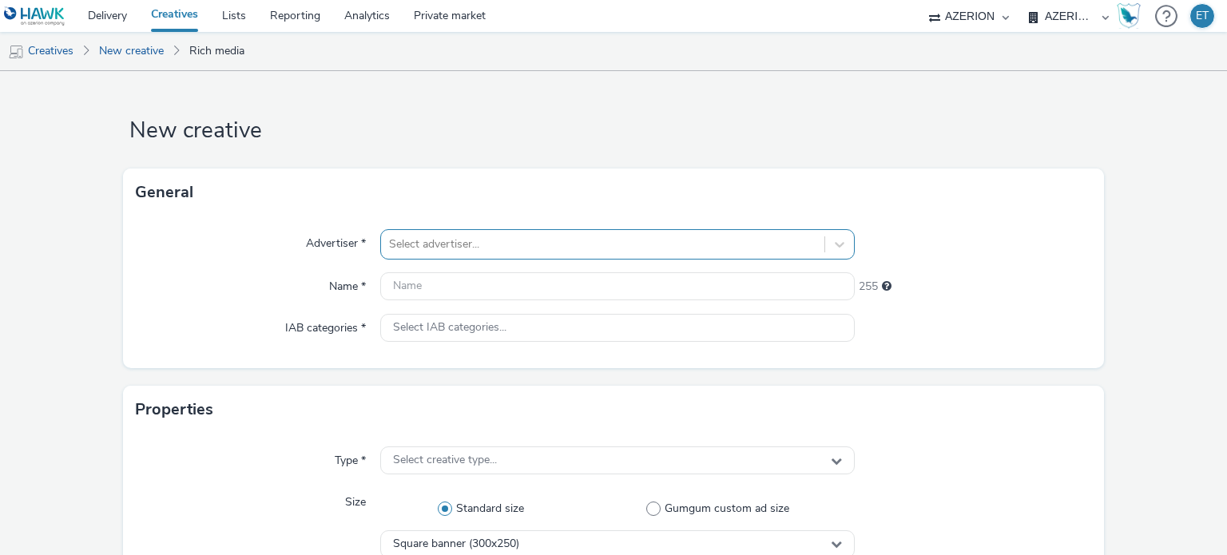
click at [541, 248] on div "Select advertiser..." at bounding box center [617, 244] width 474 height 30
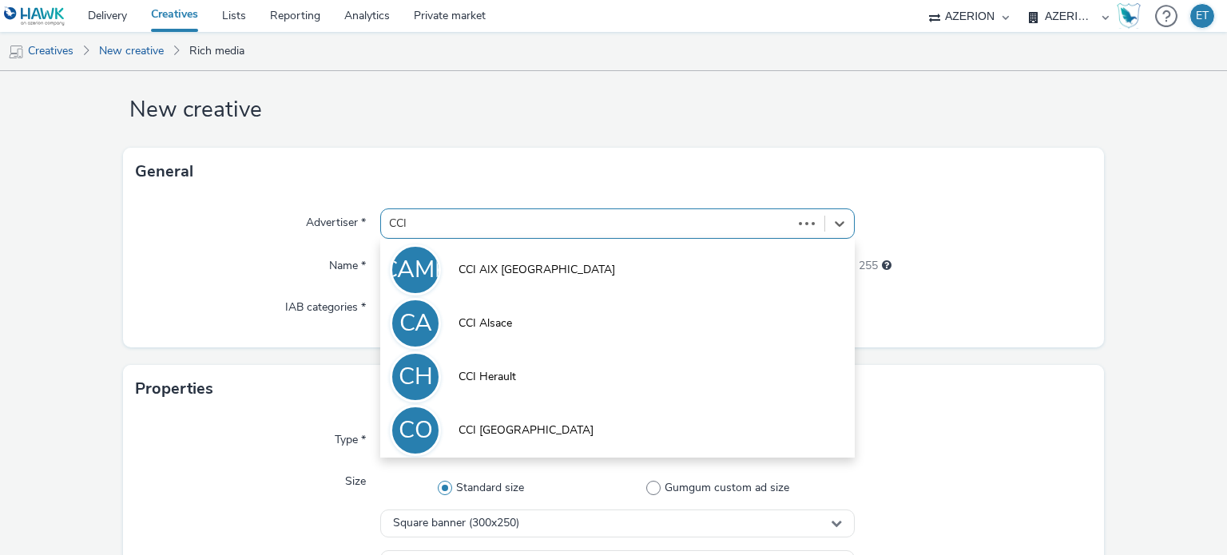
type input "CCI O"
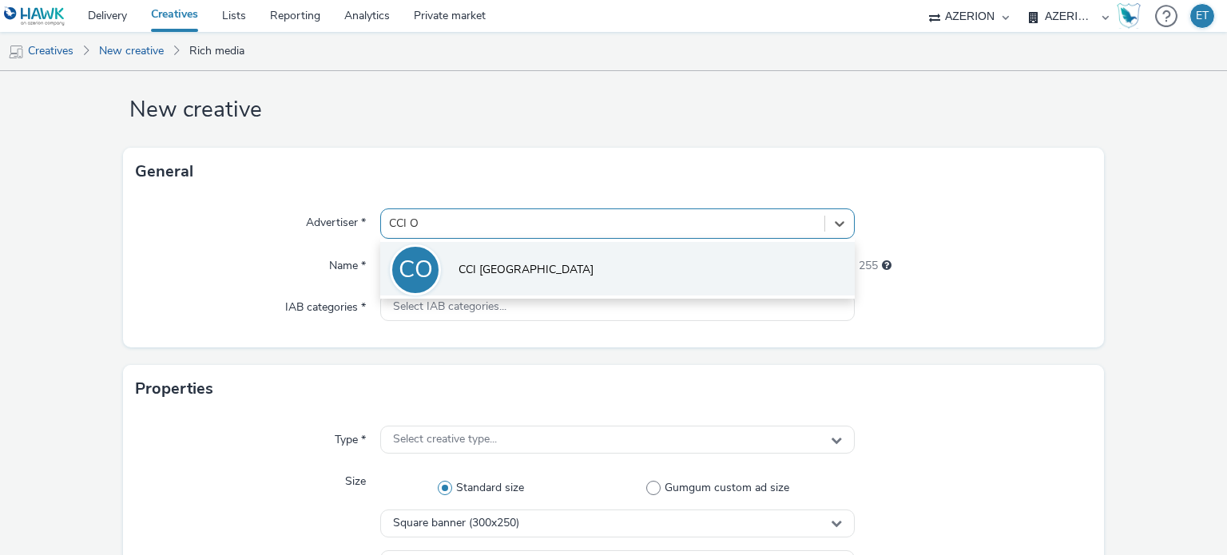
click at [542, 263] on li "CO CCI [GEOGRAPHIC_DATA]" at bounding box center [617, 269] width 474 height 54
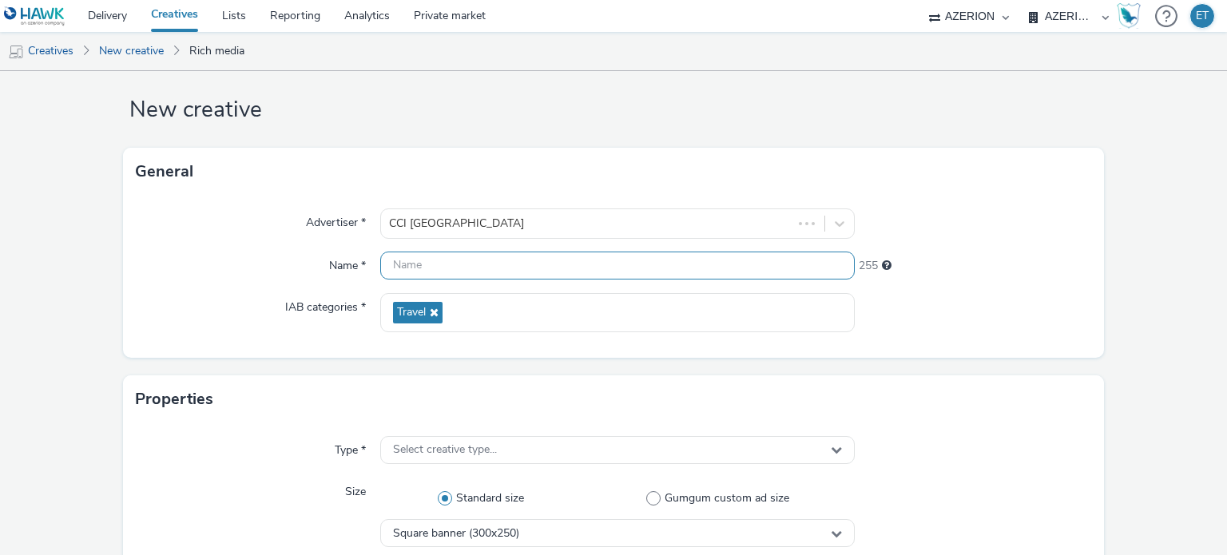
click at [542, 263] on input "text" at bounding box center [617, 266] width 474 height 28
paste input "CCI_Occitanie_October2025_300x250_08.10.2025"
click at [550, 261] on input "CCI_Occitanie_October2025_300x250_08.10.2025" at bounding box center [617, 266] width 474 height 28
drag, startPoint x: 573, startPoint y: 261, endPoint x: 561, endPoint y: 269, distance: 13.7
click at [561, 269] on input "CCI_Occitanie_October2025_320x250_08.10.2025" at bounding box center [617, 266] width 474 height 28
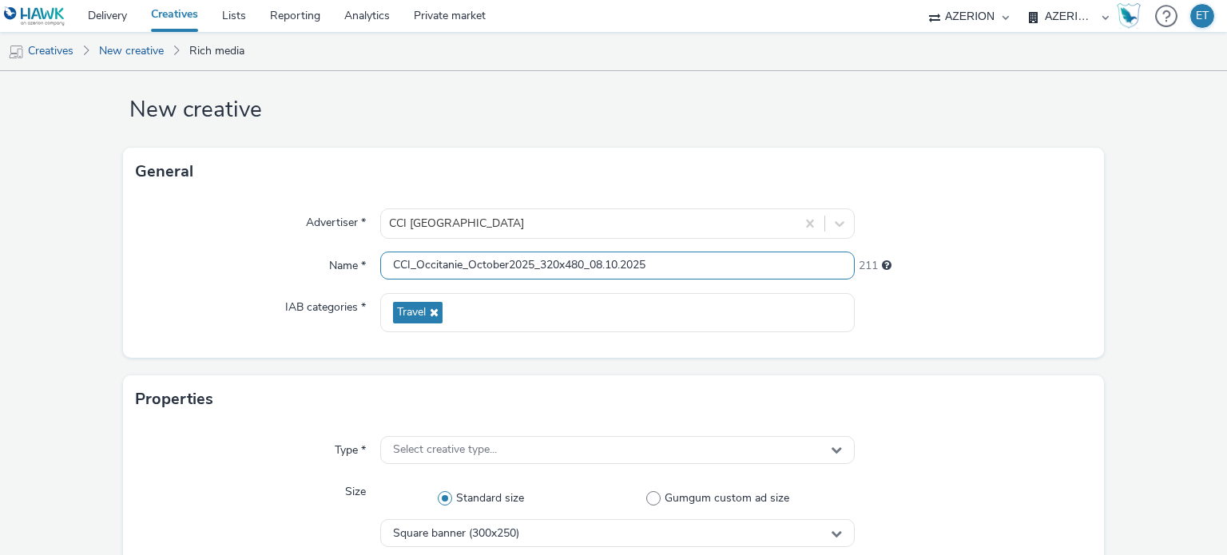
type input "CCI_Occitanie_October2025_320x480_08.10.2025"
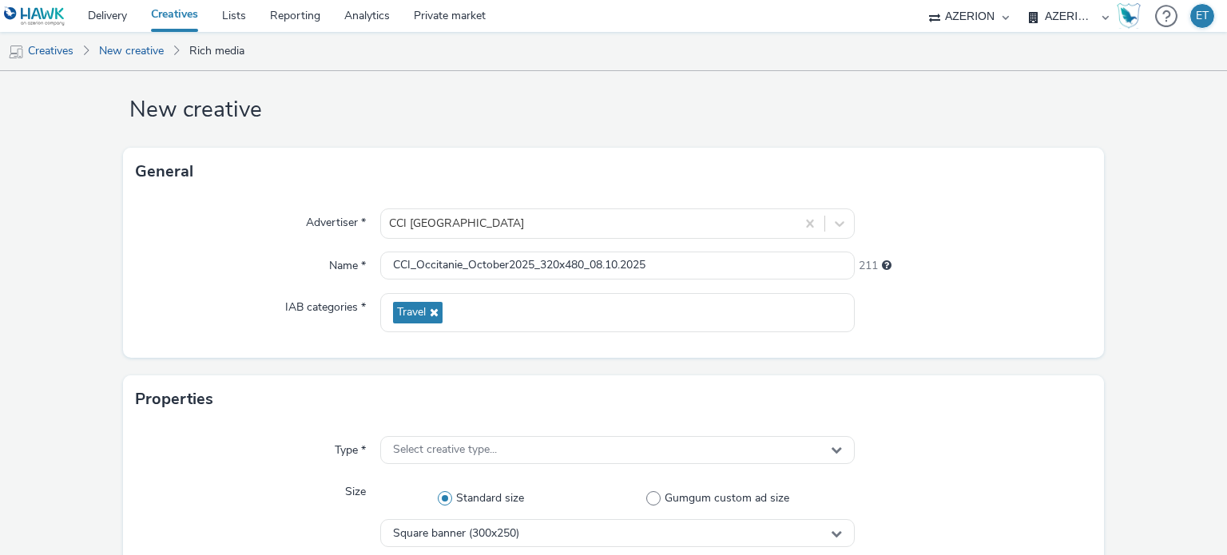
click at [124, 278] on div "Advertiser * CCI Occitanie Name * CCI_Occitanie_October2025_320x480_08.10.2025 …" at bounding box center [613, 277] width 981 height 162
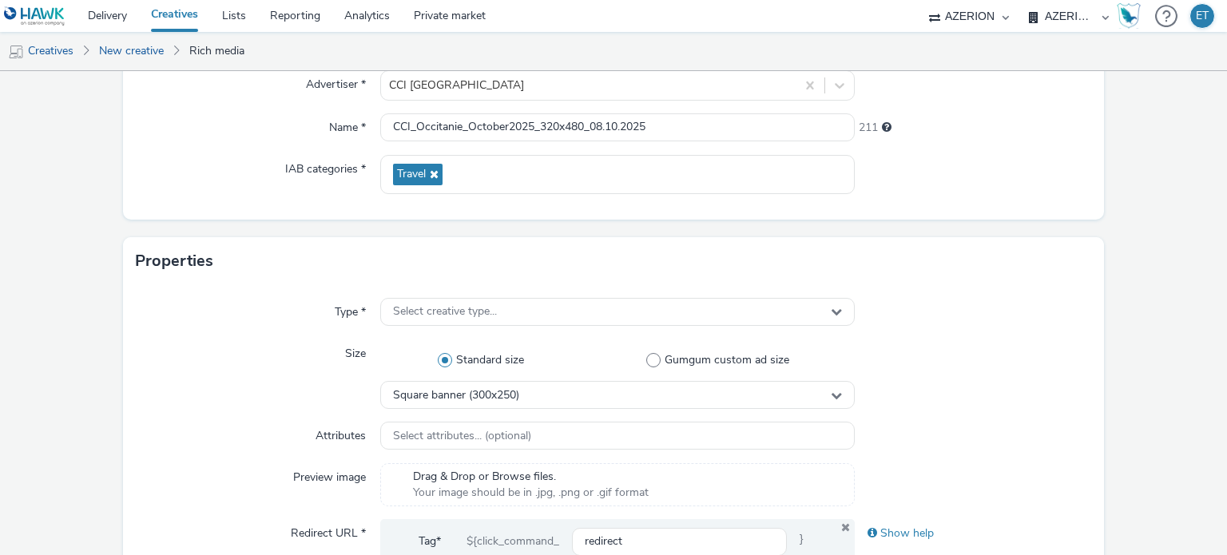
scroll to position [260, 0]
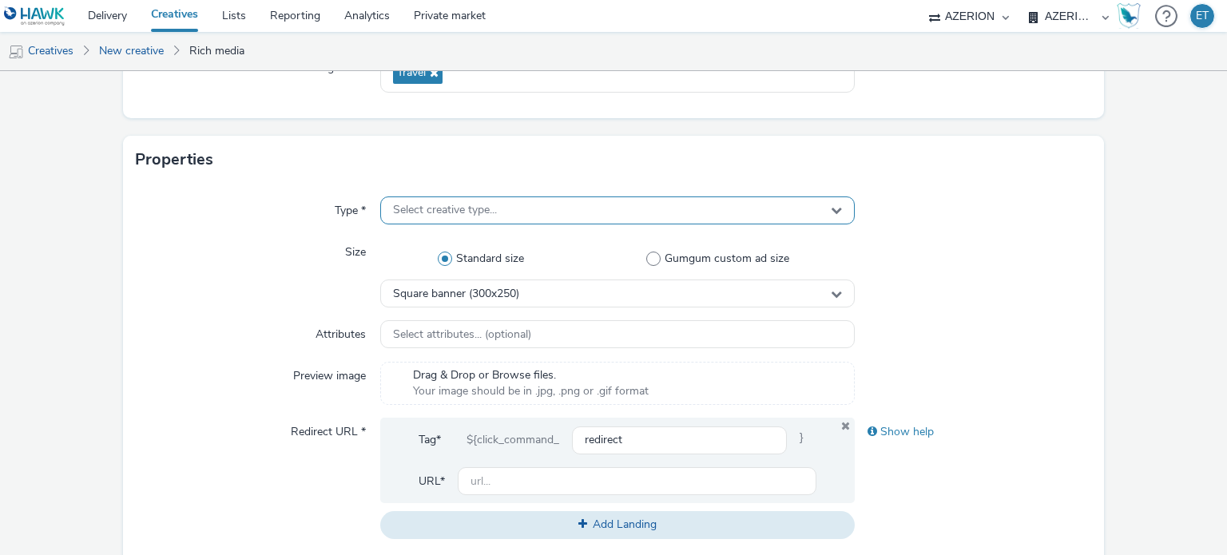
click at [502, 199] on div "Select creative type..." at bounding box center [617, 210] width 474 height 28
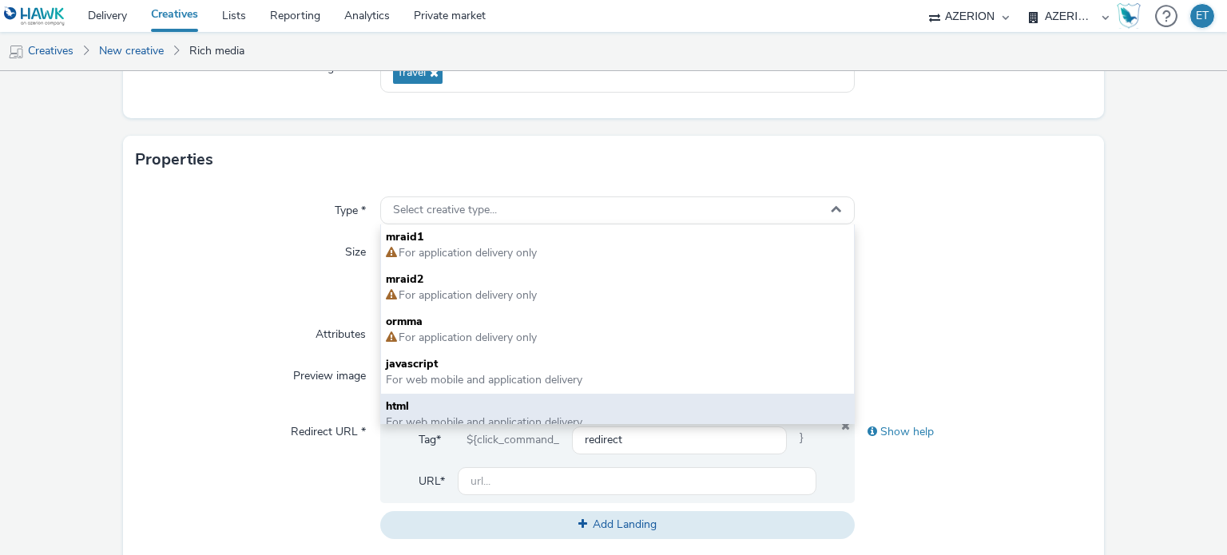
click at [434, 403] on span "html" at bounding box center [617, 407] width 462 height 16
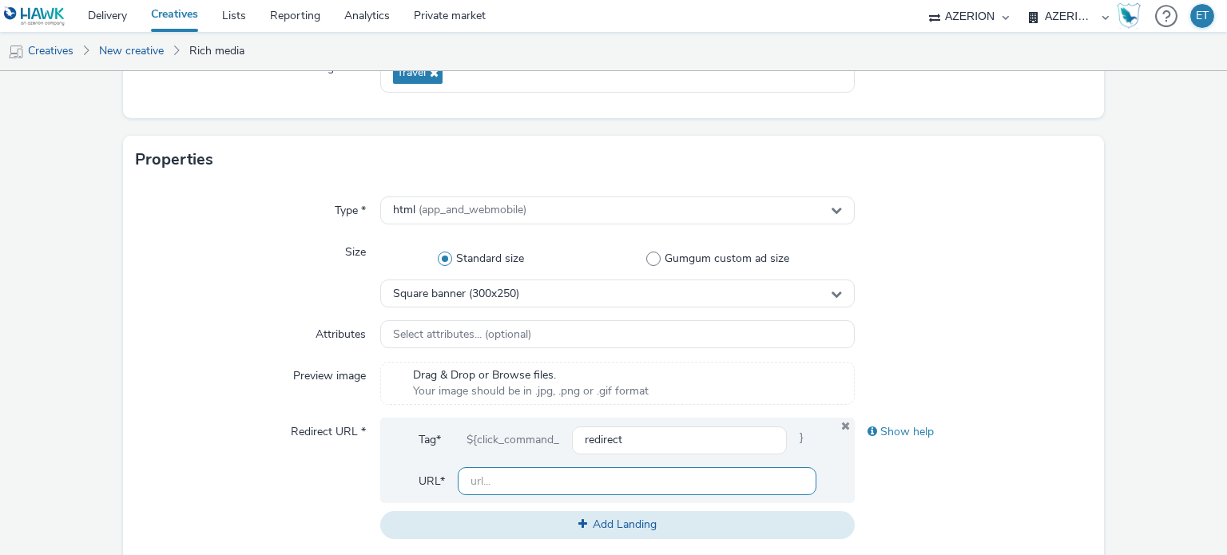
click at [640, 493] on input "text" at bounding box center [637, 481] width 358 height 28
paste input "[URL][DOMAIN_NAME]"
type input "[URL][DOMAIN_NAME]"
click at [145, 399] on div "Preview image" at bounding box center [258, 383] width 245 height 43
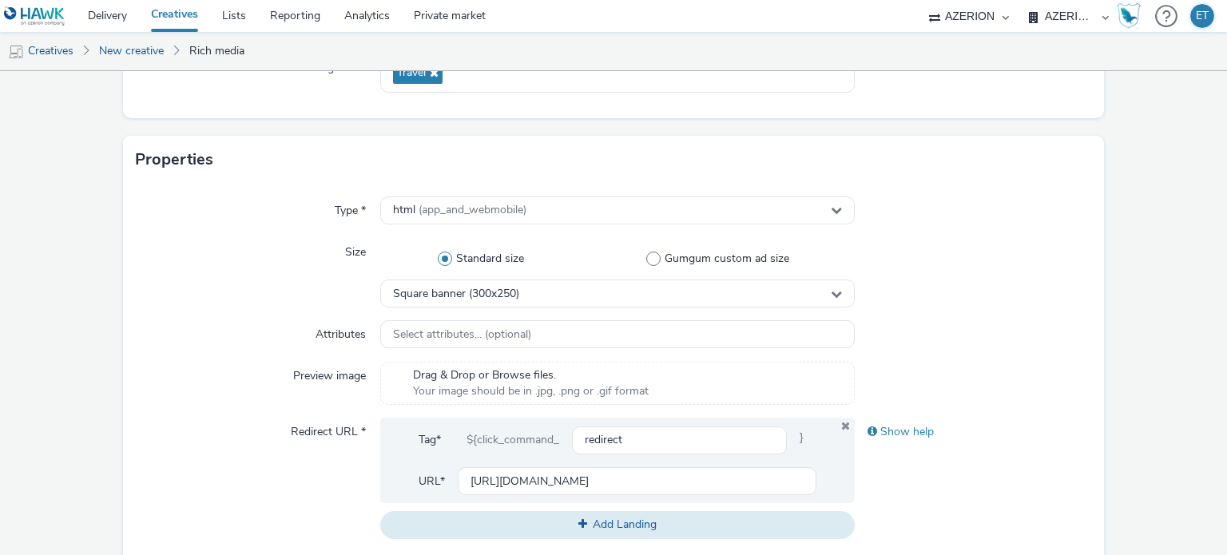
scroll to position [0, 0]
click at [507, 298] on span "Square banner (300x250)" at bounding box center [456, 295] width 126 height 14
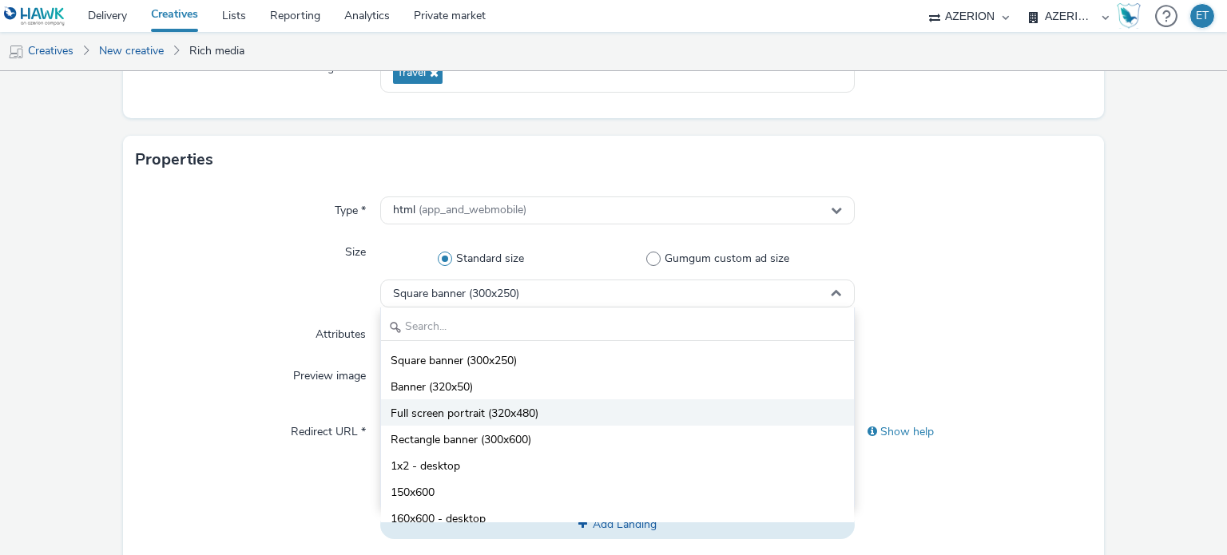
click at [506, 414] on span "Full screen portrait (320x480)" at bounding box center [465, 414] width 148 height 16
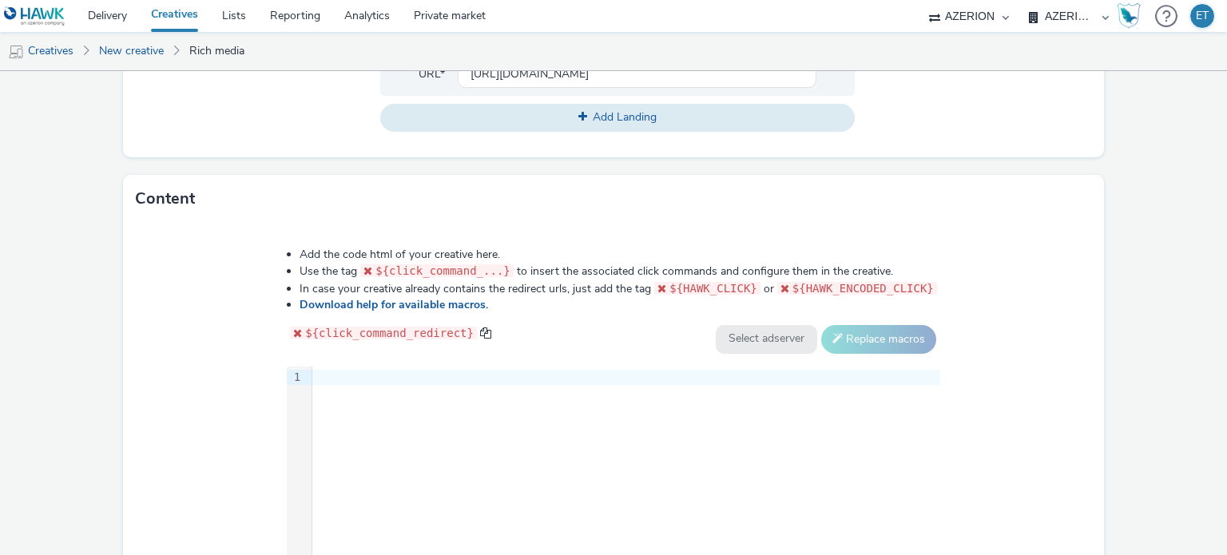
scroll to position [740, 0]
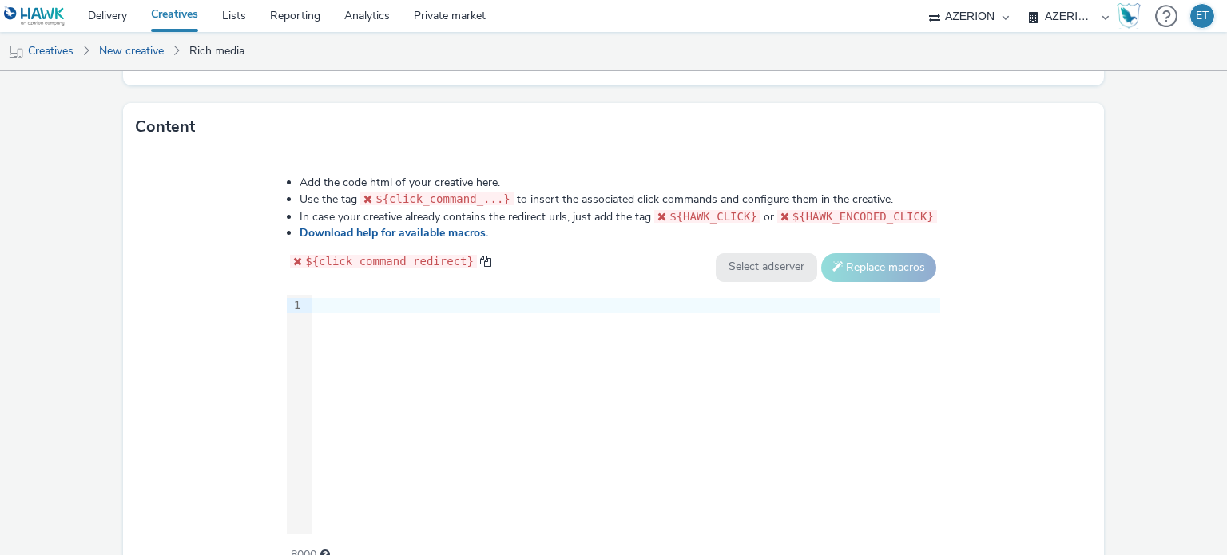
click at [326, 298] on div at bounding box center [626, 306] width 628 height 16
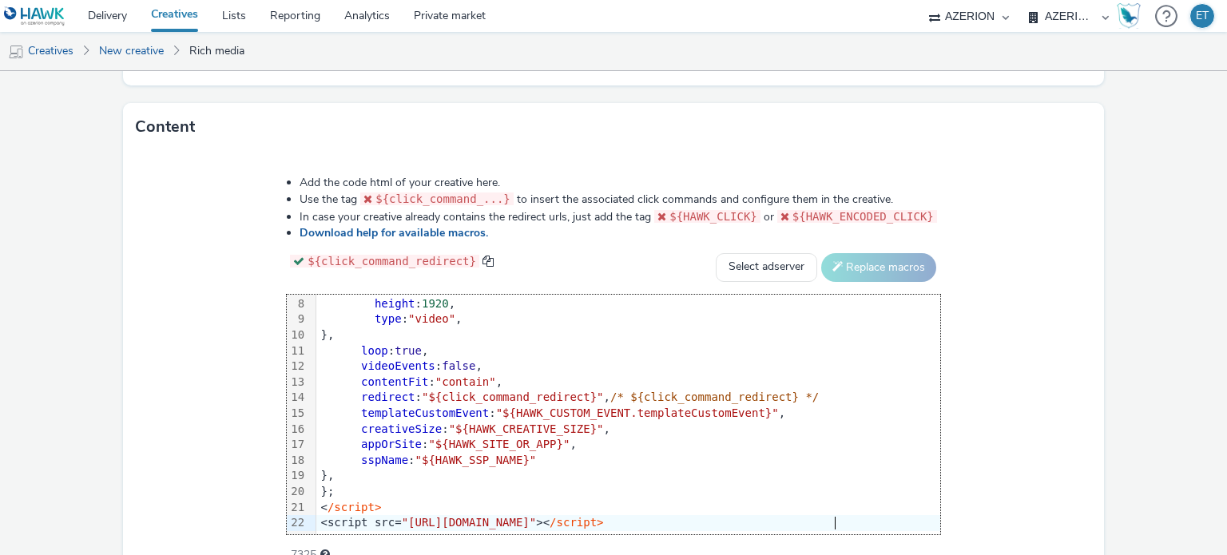
scroll to position [111, 0]
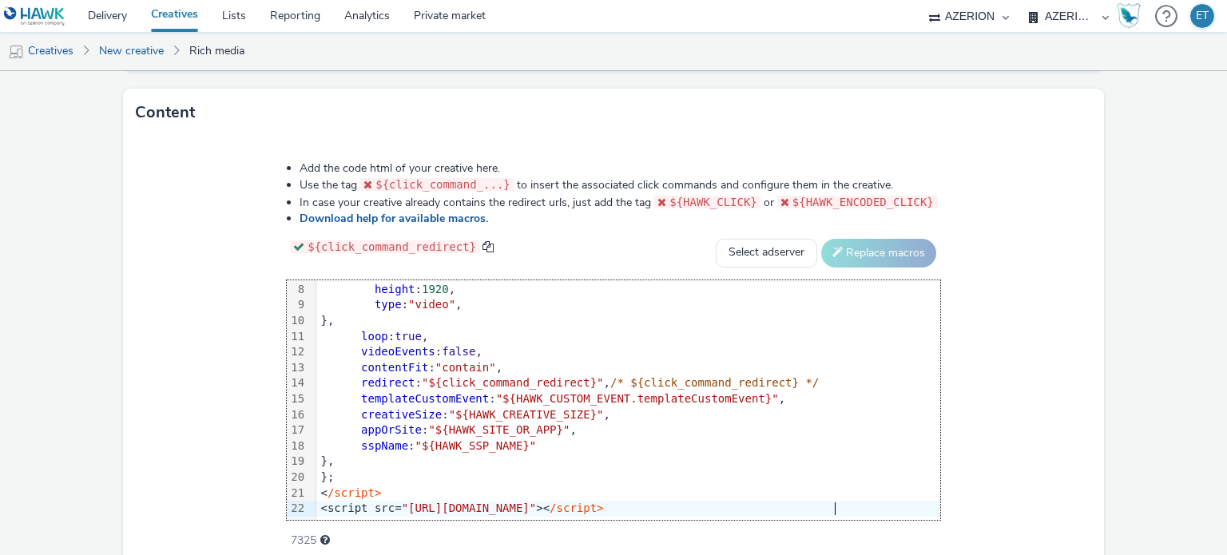
click at [151, 328] on div "Add the code html of your creative here. Use the tag ${click_command_...} to in…" at bounding box center [613, 352] width 981 height 431
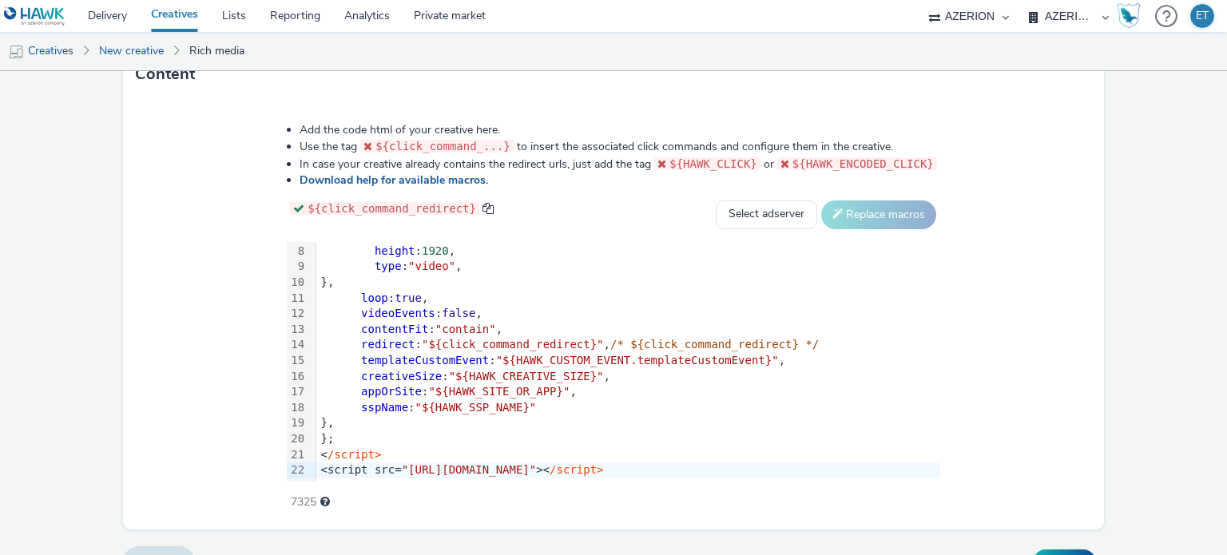
scroll to position [823, 0]
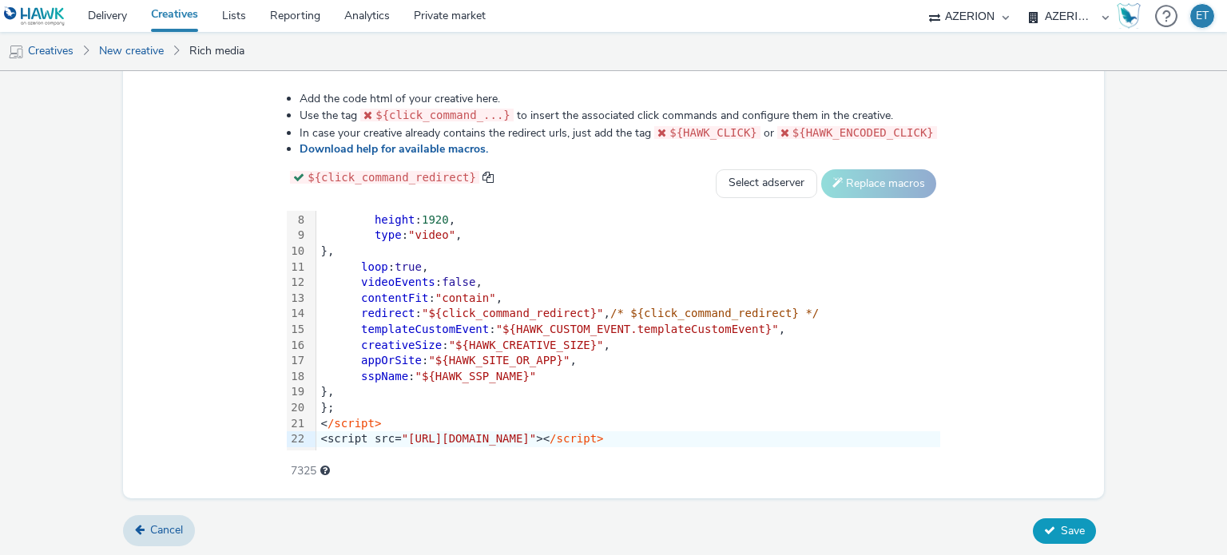
click at [1061, 523] on span "Save" at bounding box center [1073, 530] width 24 height 15
